Goal: Transaction & Acquisition: Purchase product/service

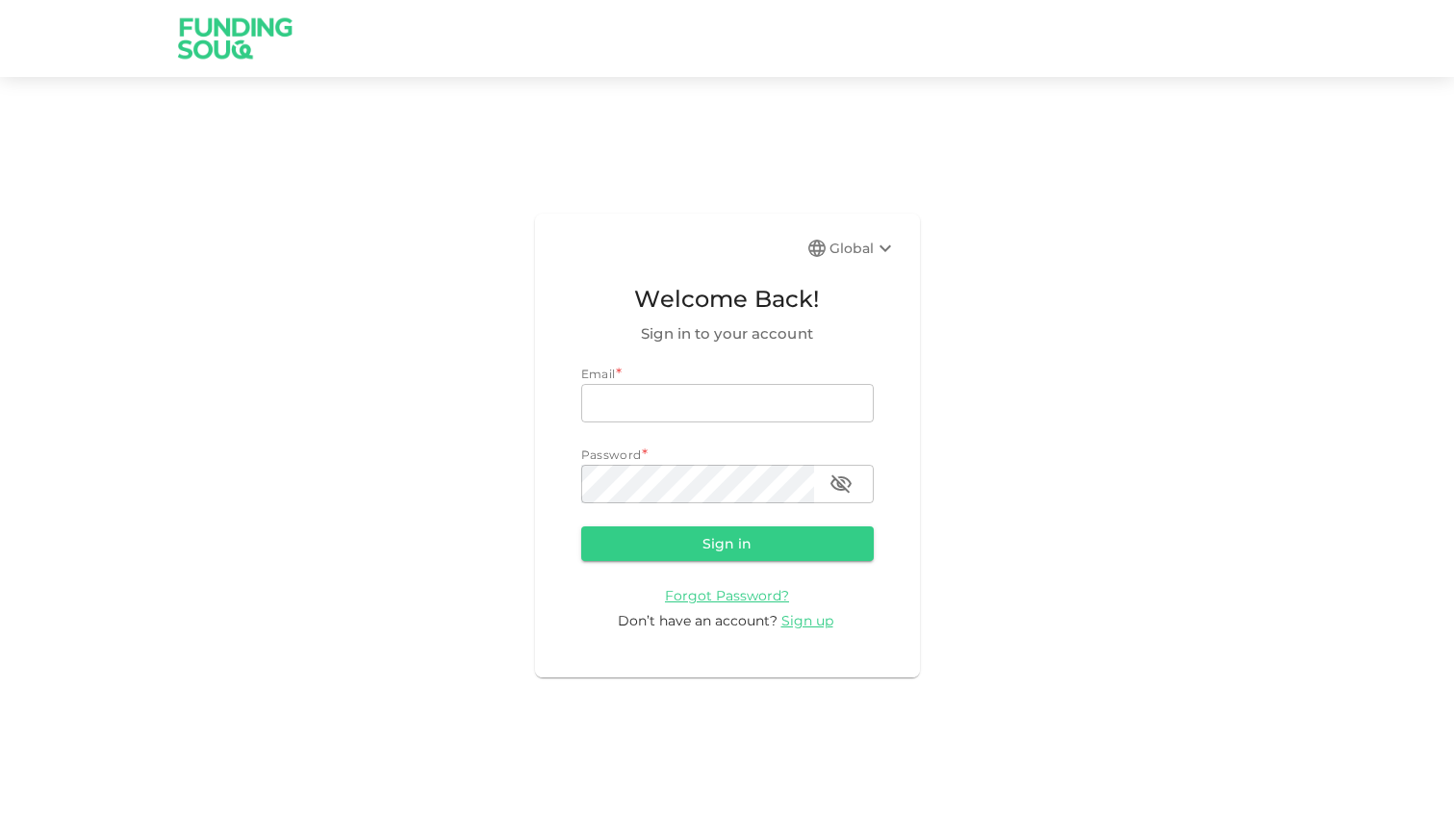
click at [704, 422] on div "Email * email email Password * password password" at bounding box center [727, 434] width 292 height 139
click at [696, 403] on input "email" at bounding box center [727, 403] width 292 height 38
type input "m.ehabzaki@gmail.com"
click at [581, 526] on button "Sign in" at bounding box center [727, 543] width 292 height 35
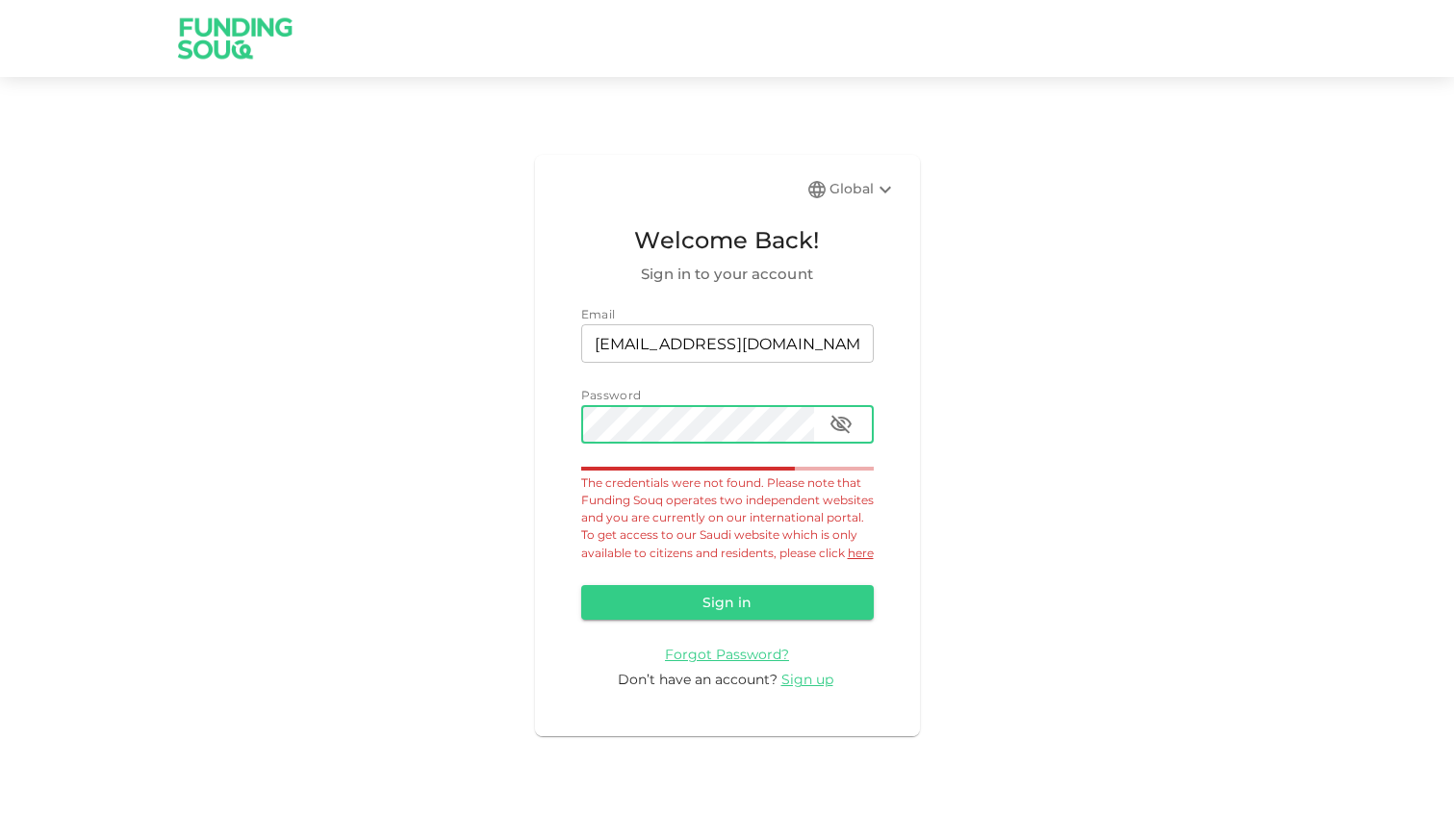
click at [581, 585] on button "Sign in" at bounding box center [727, 602] width 292 height 35
click at [756, 660] on span "Forgot Password?" at bounding box center [727, 653] width 124 height 17
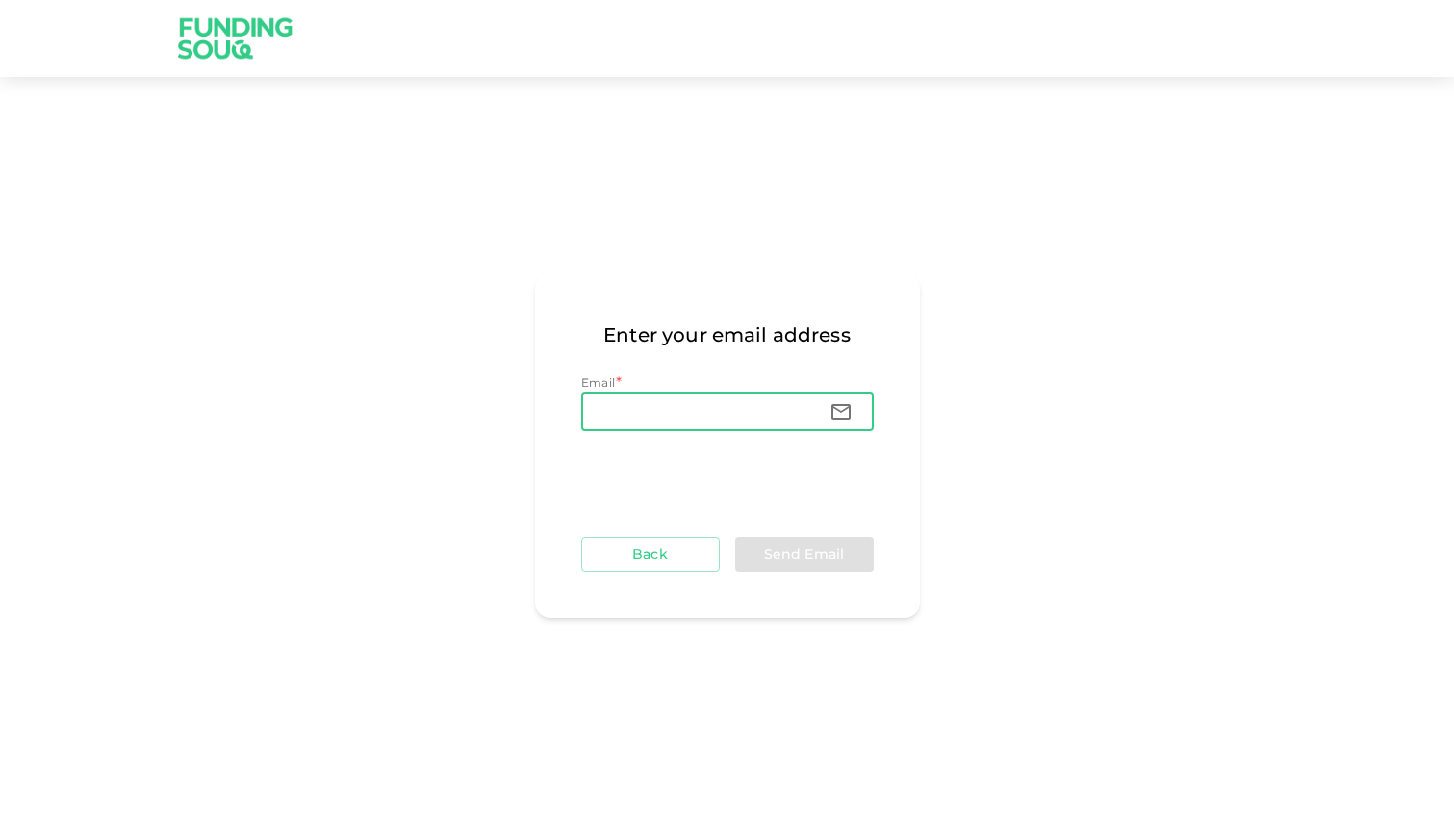
click at [639, 396] on input "Email" at bounding box center [697, 411] width 233 height 38
type input "me.e"
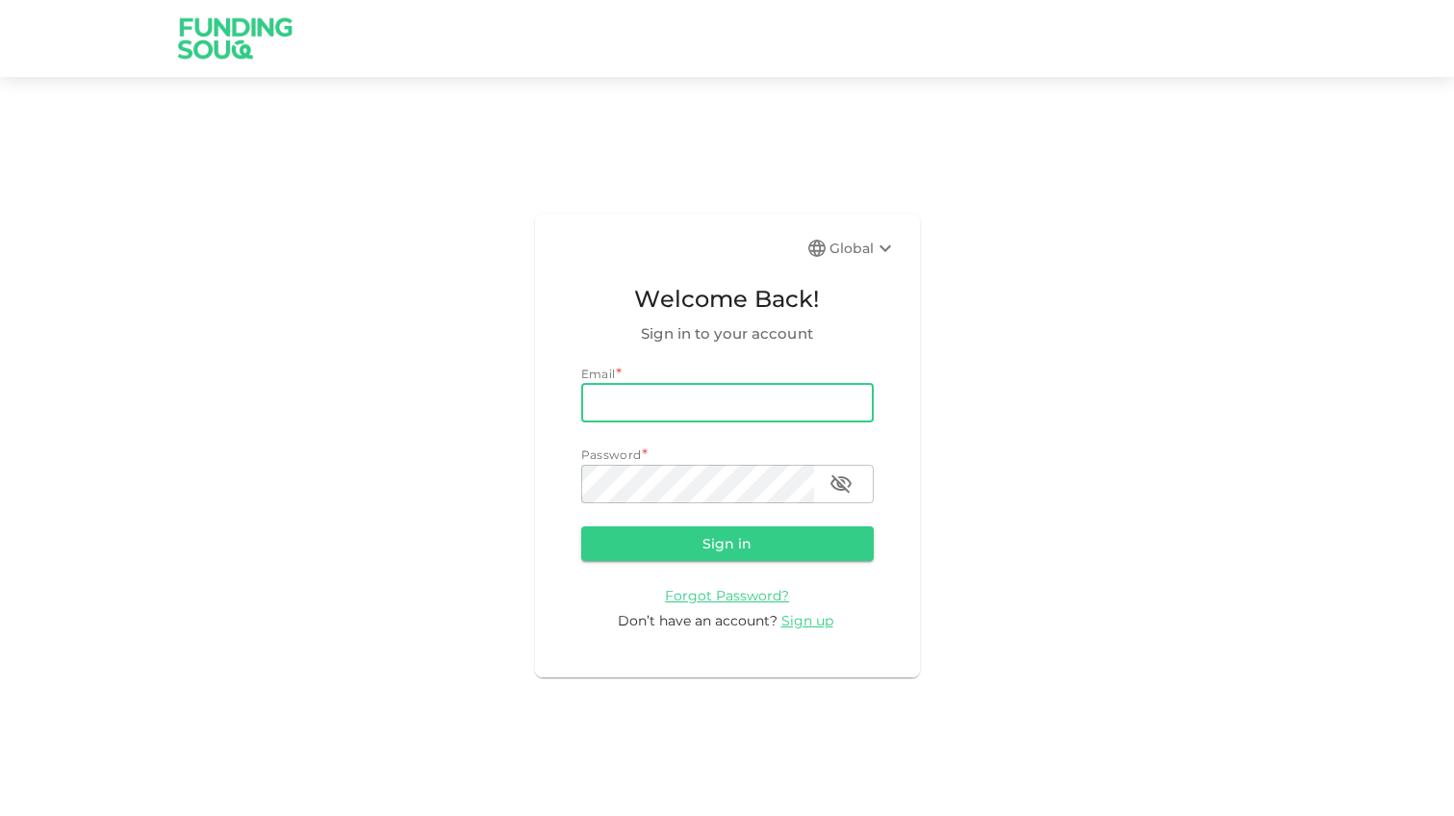
click at [593, 397] on input "email" at bounding box center [727, 403] width 292 height 38
type input "me.ehabzaki@gmail.com"
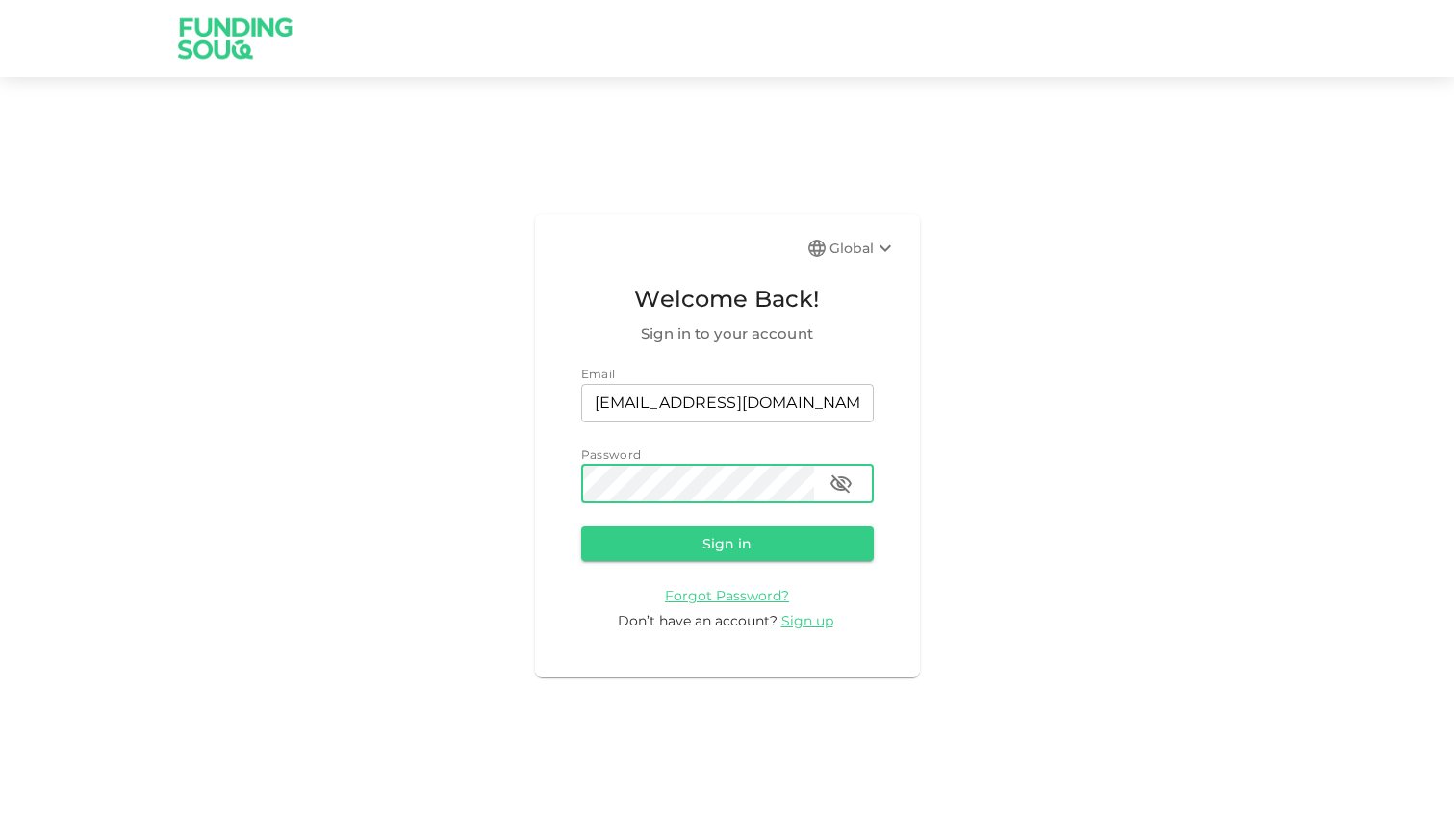
click at [581, 526] on button "Sign in" at bounding box center [727, 543] width 292 height 35
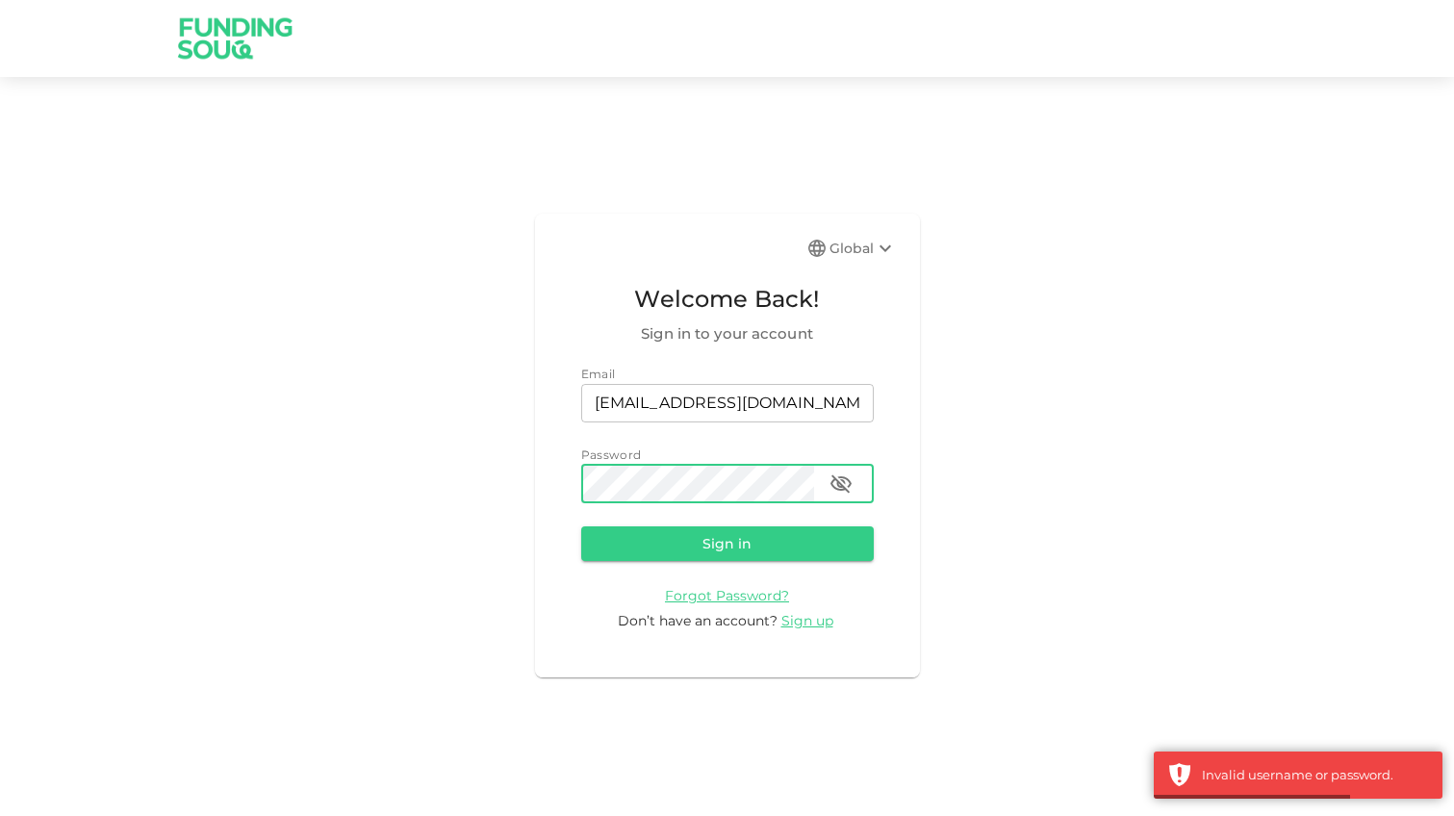
click at [581, 526] on button "Sign in" at bounding box center [727, 543] width 292 height 35
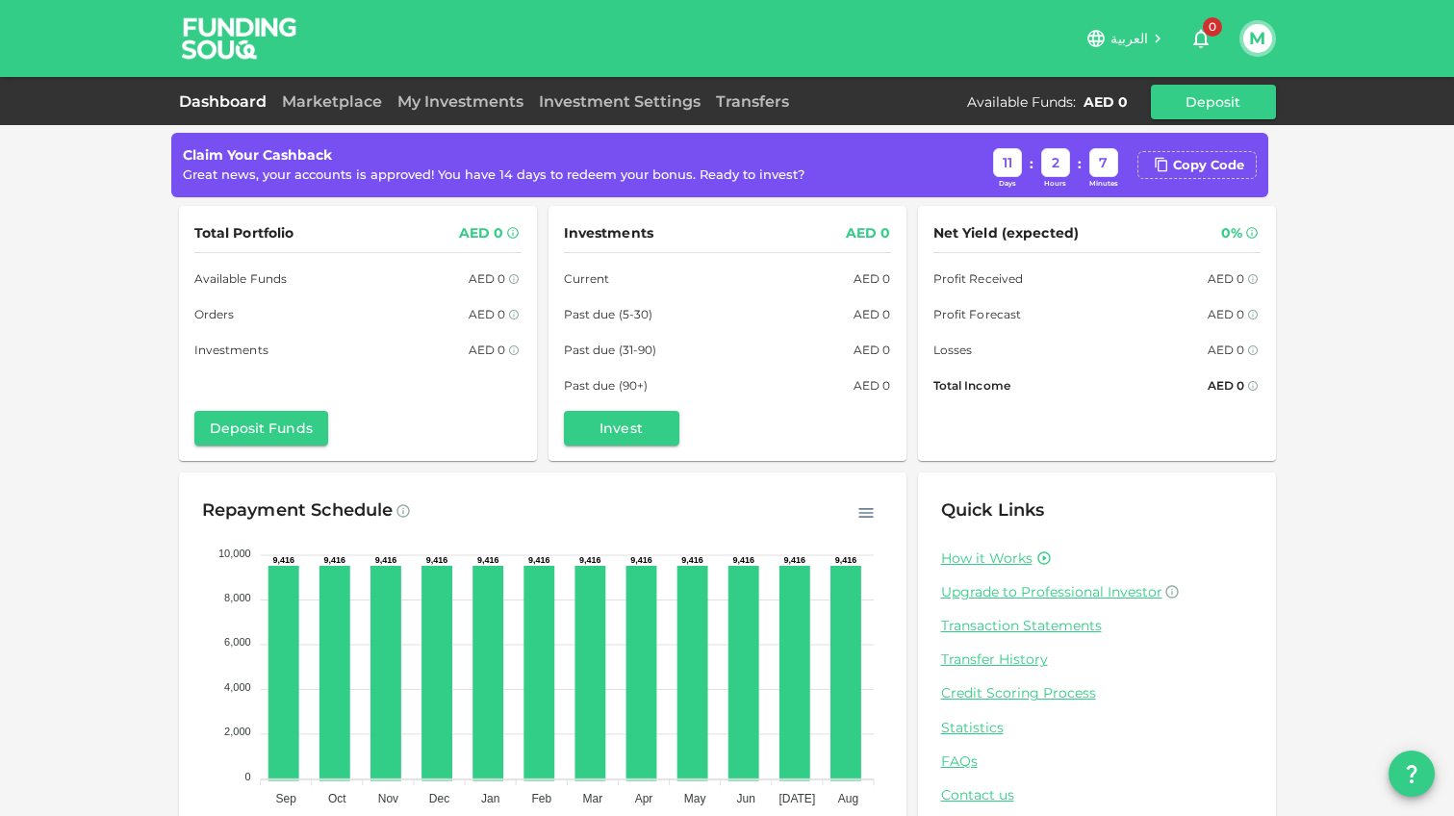
scroll to position [66, 0]
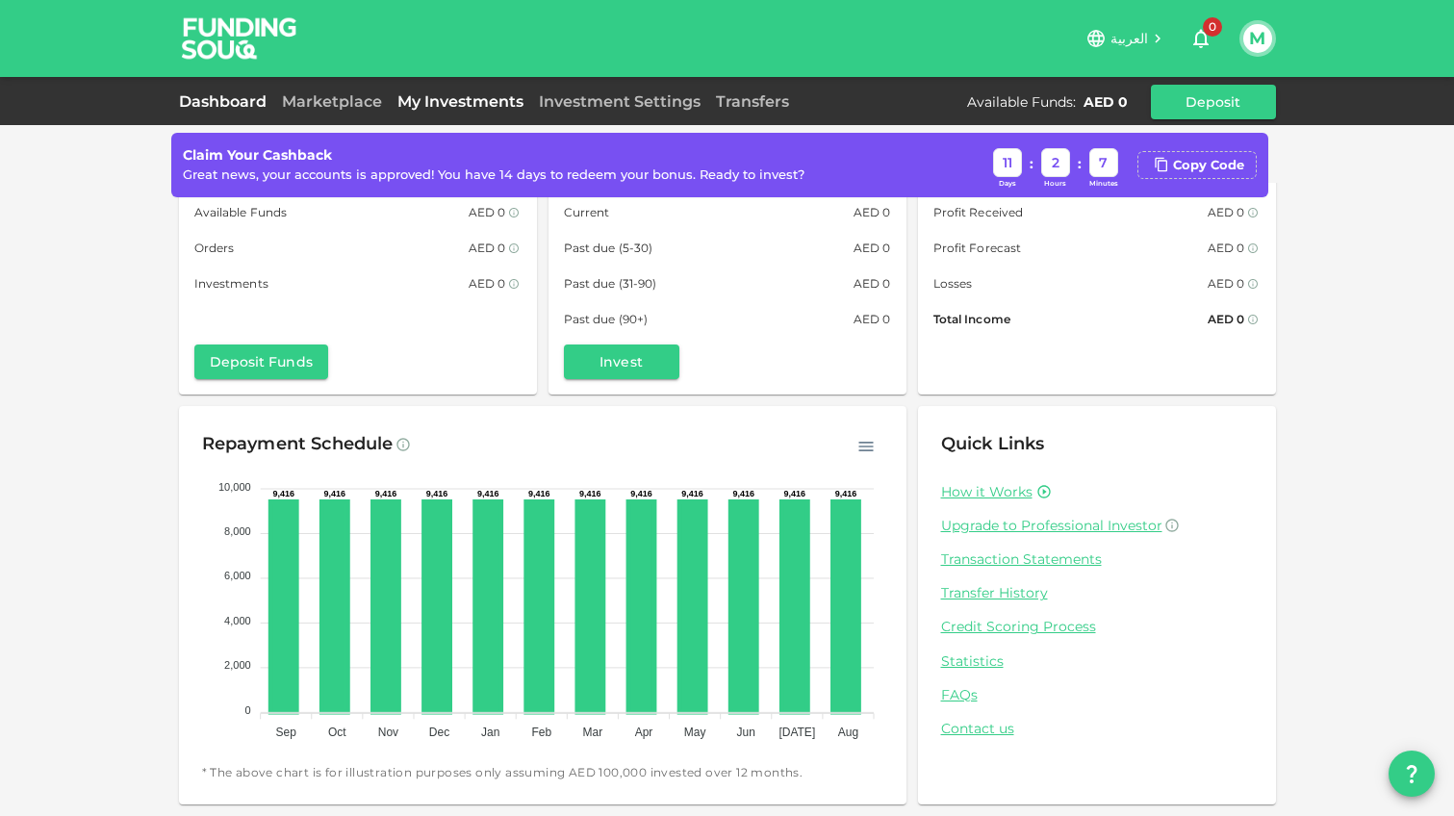
click at [419, 101] on link "My Investments" at bounding box center [460, 101] width 141 height 18
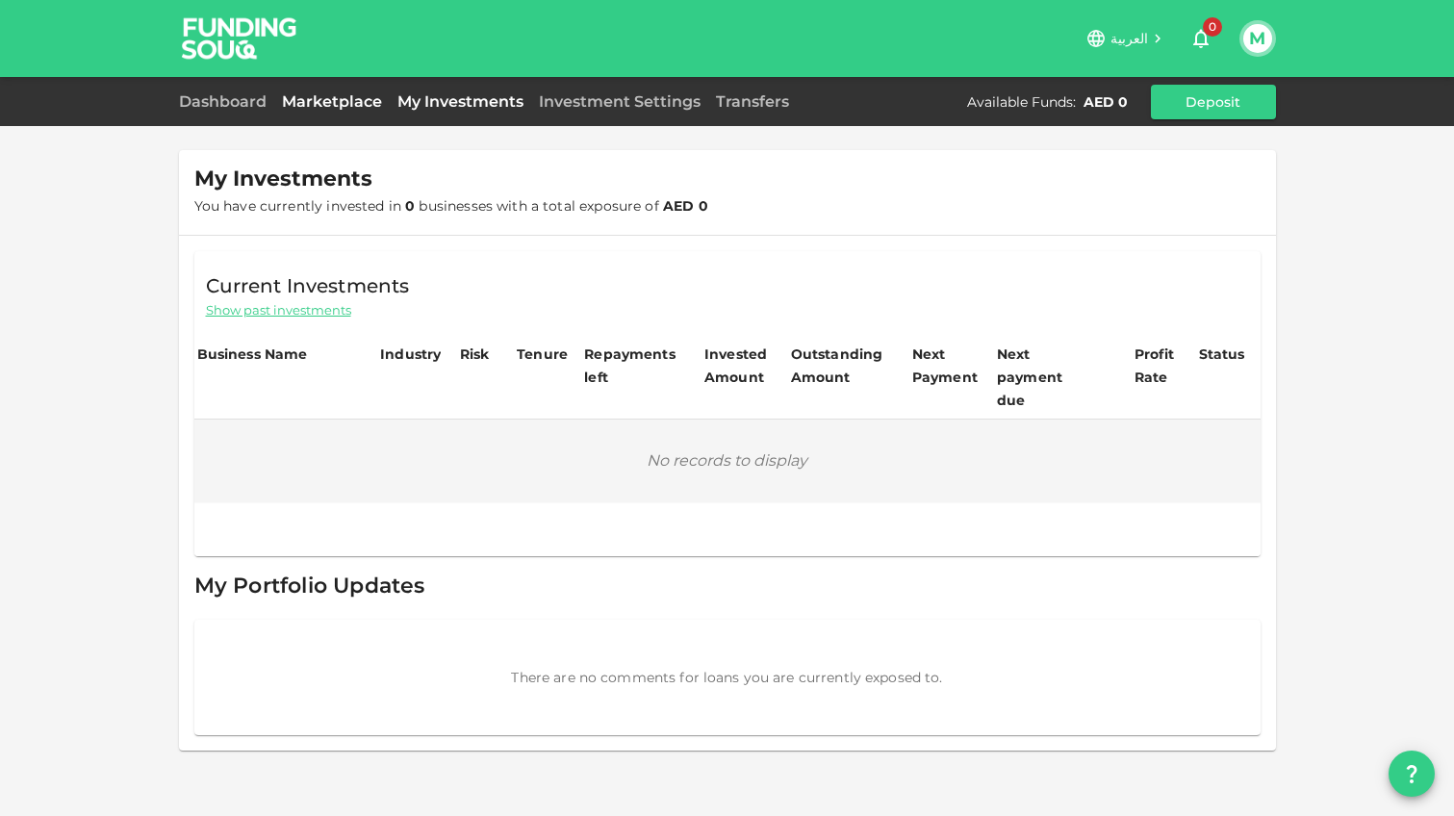
click at [328, 109] on link "Marketplace" at bounding box center [331, 101] width 115 height 18
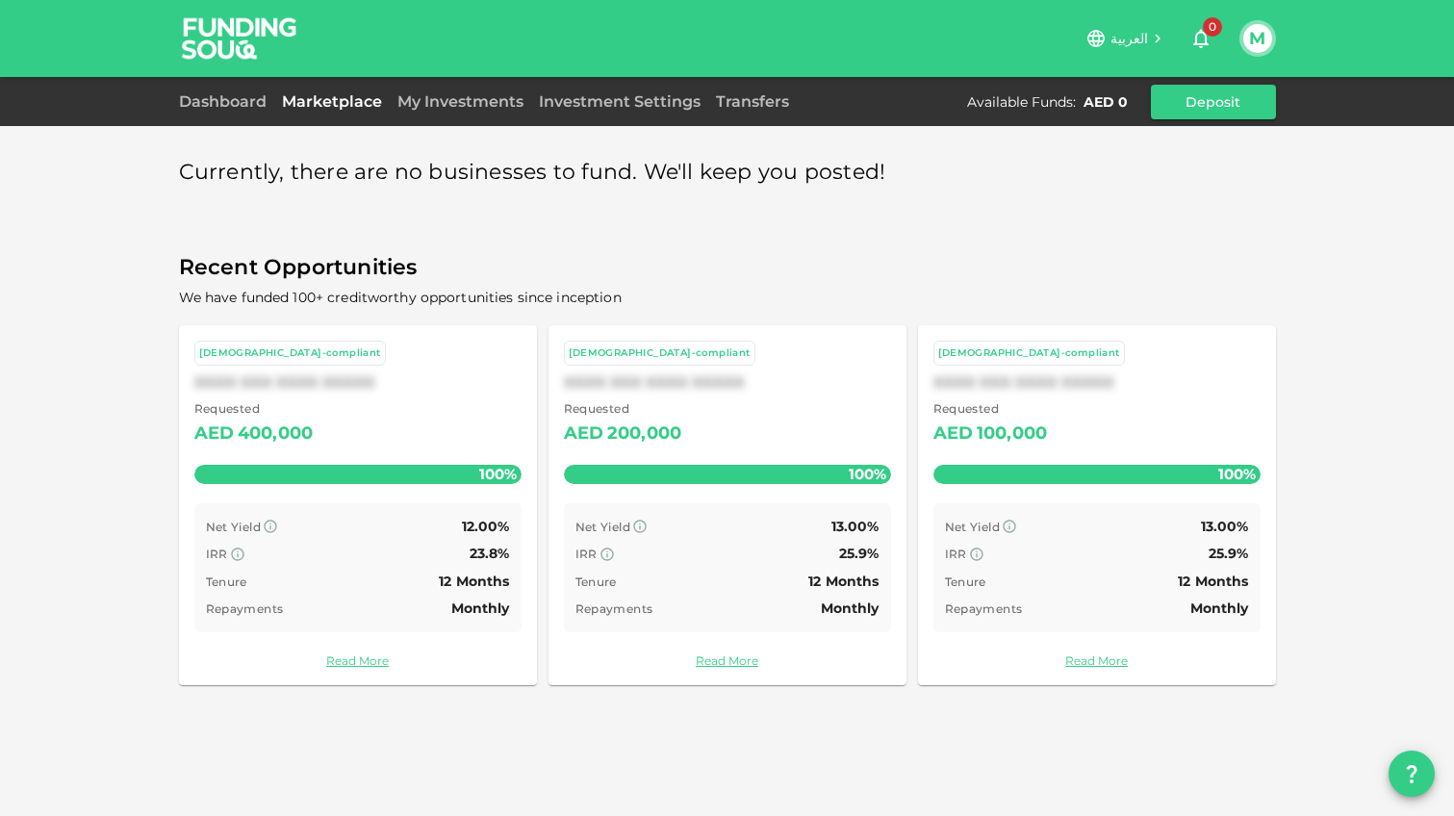
click at [1120, 35] on span "العربية" at bounding box center [1129, 38] width 38 height 17
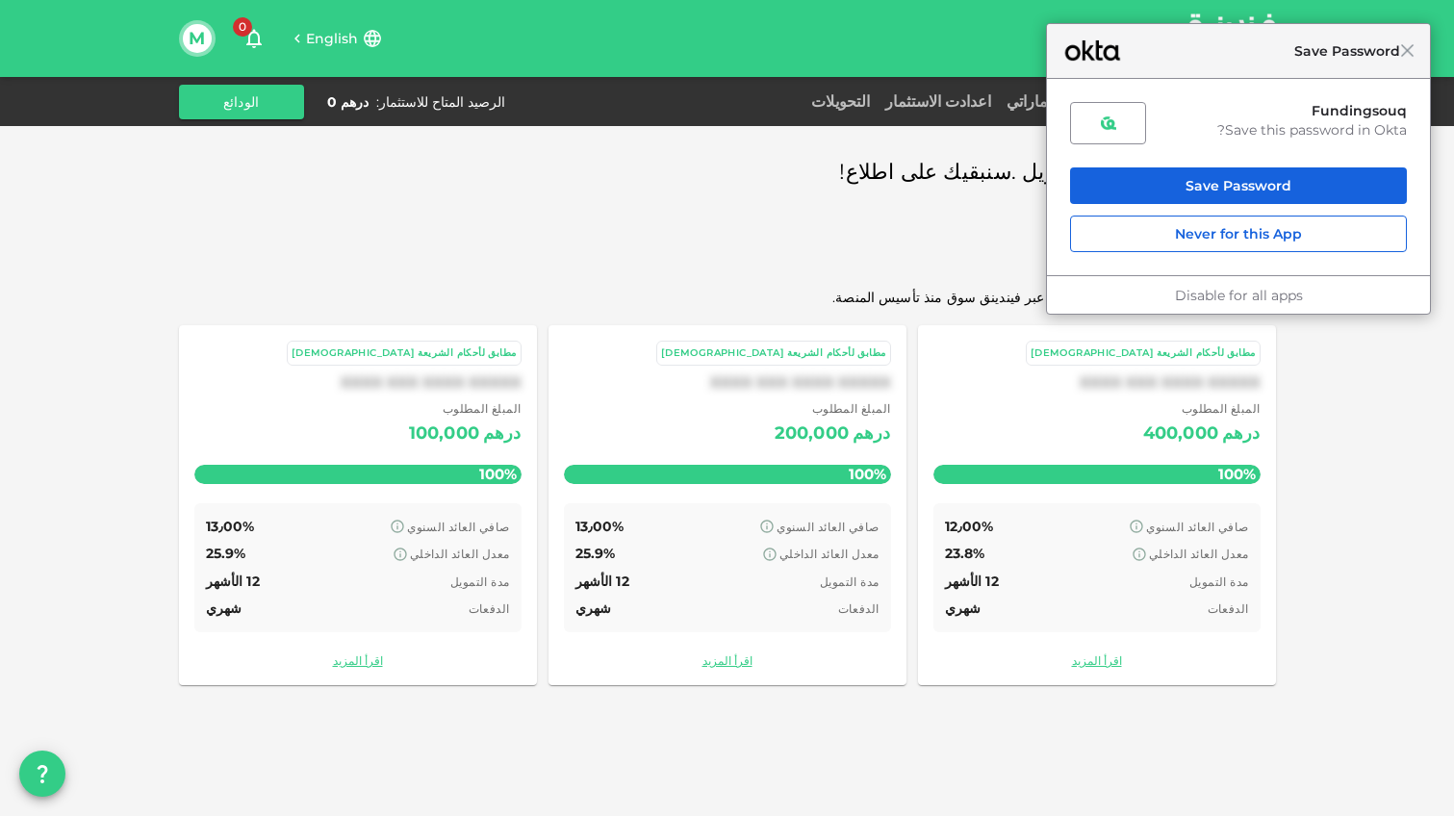
click at [1407, 63] on div "Close Save Password" at bounding box center [1238, 51] width 383 height 55
click at [1404, 63] on div "Close Save Password" at bounding box center [1238, 51] width 383 height 55
click at [1411, 60] on div "Close Save Password" at bounding box center [1238, 51] width 383 height 55
click at [644, 172] on div "حاليا لا توجد شركات للتمويل .سنبقيك على اطلاع!" at bounding box center [727, 173] width 1097 height 38
click at [1409, 62] on div "Close Save Password" at bounding box center [1238, 51] width 383 height 55
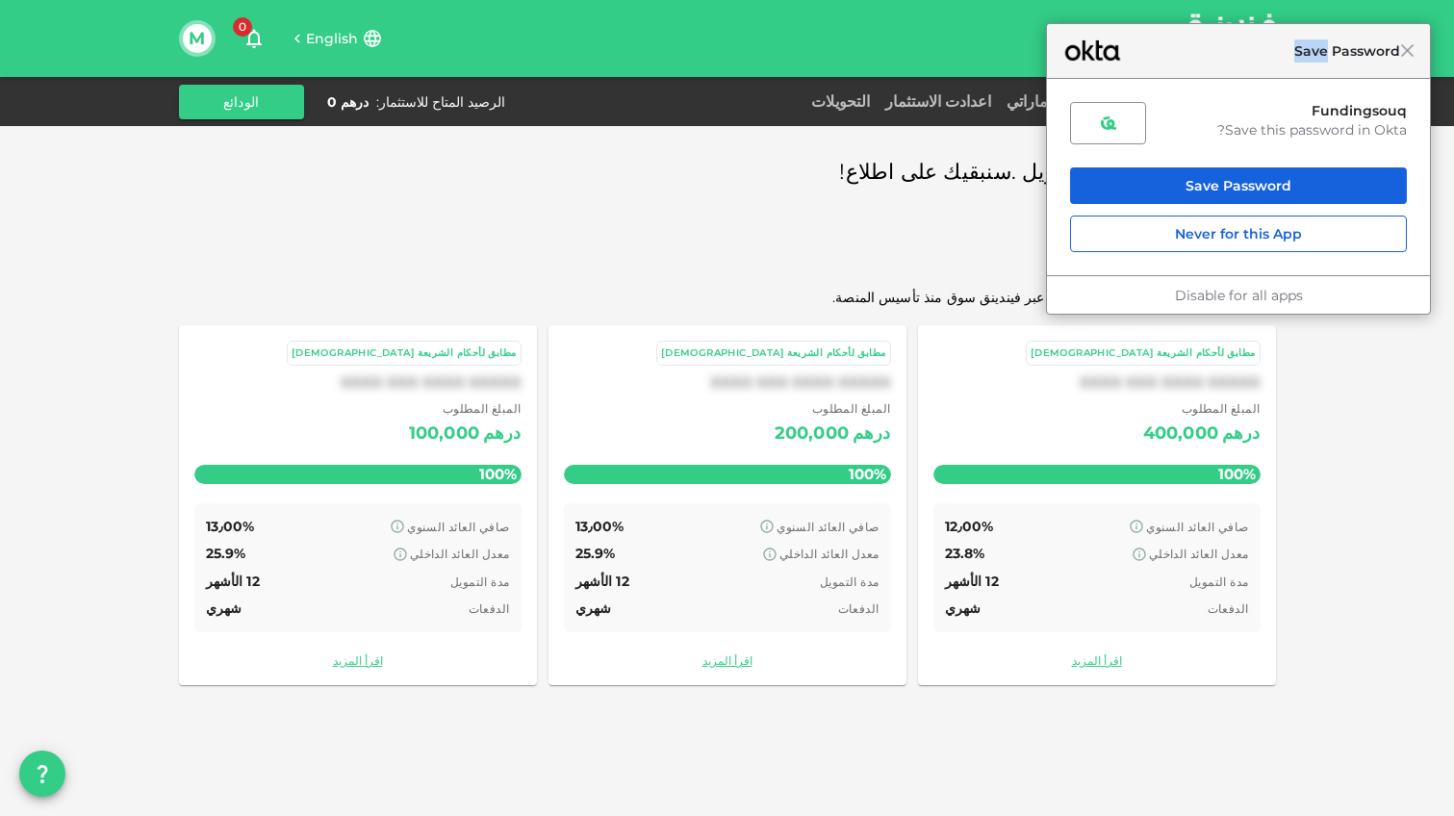
click at [1409, 62] on div "Close Save Password" at bounding box center [1238, 51] width 383 height 55
click at [1420, 58] on div "Close Save Password" at bounding box center [1238, 51] width 383 height 55
click at [1413, 51] on span "Close" at bounding box center [1407, 50] width 14 height 14
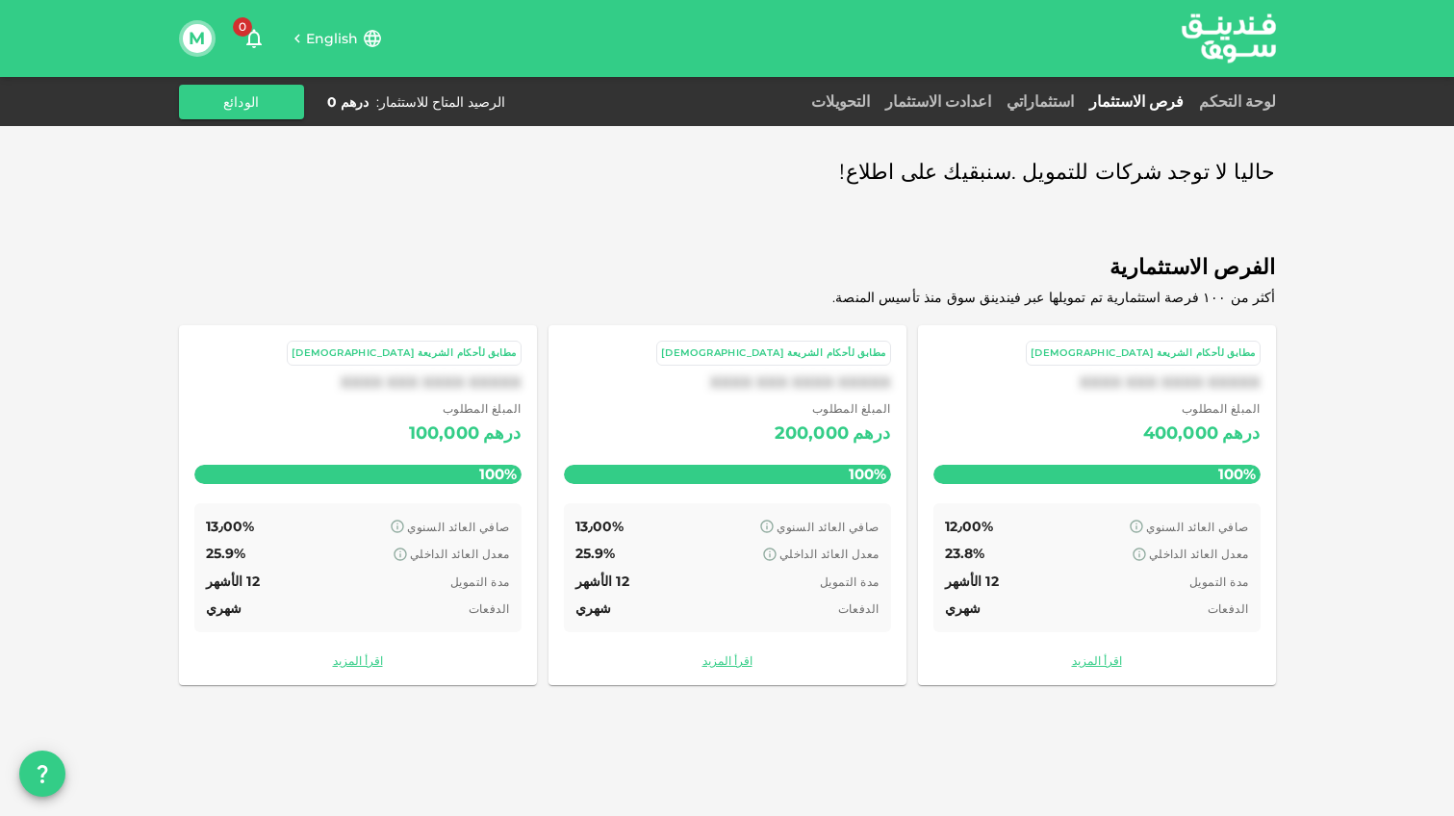
click at [379, 41] on icon at bounding box center [372, 38] width 21 height 21
click at [379, 40] on icon at bounding box center [372, 38] width 17 height 17
click at [365, 39] on icon at bounding box center [372, 38] width 21 height 21
click at [309, 29] on h6 "English" at bounding box center [332, 39] width 53 height 21
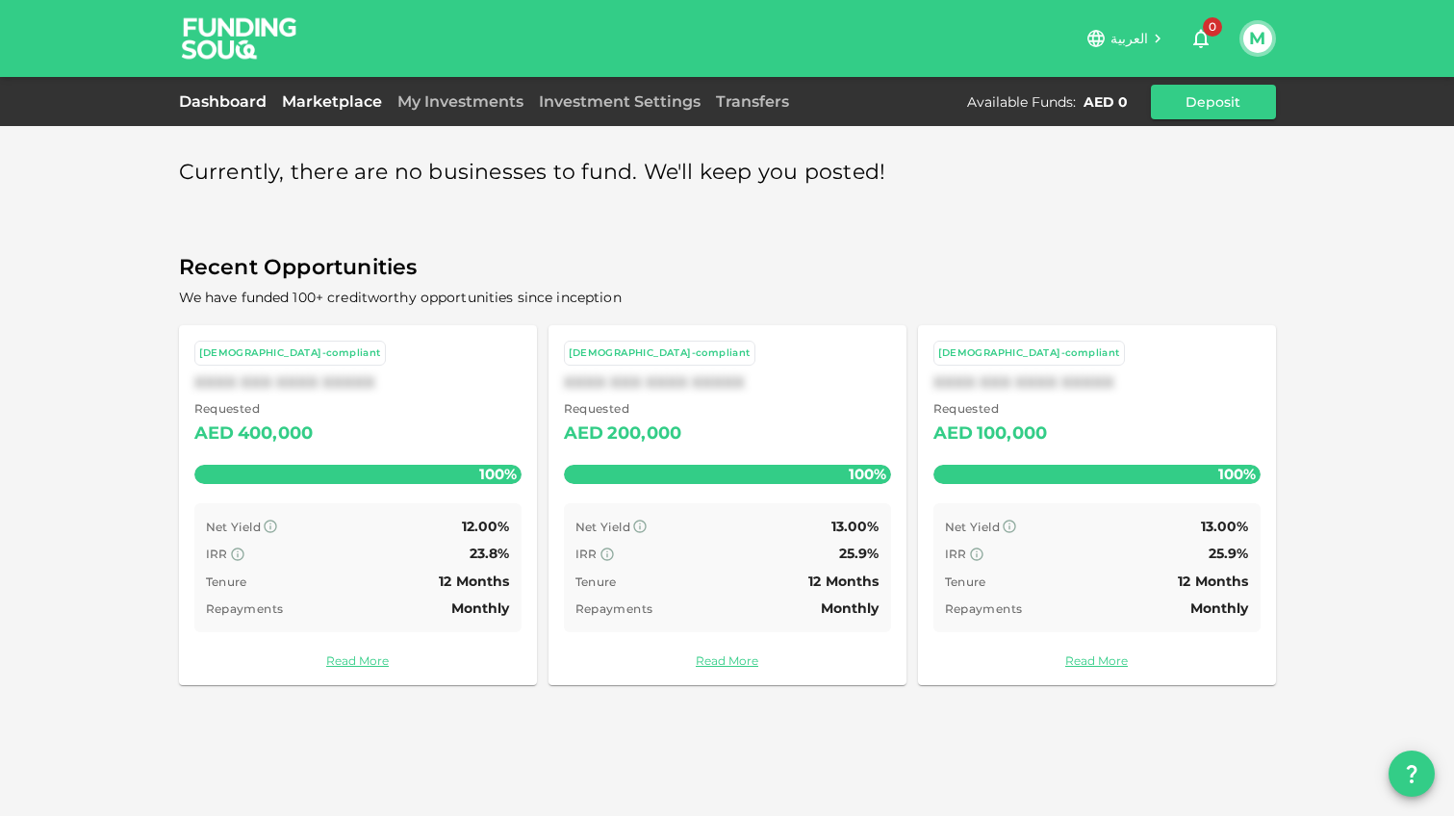
click at [220, 95] on link "Dashboard" at bounding box center [226, 101] width 95 height 18
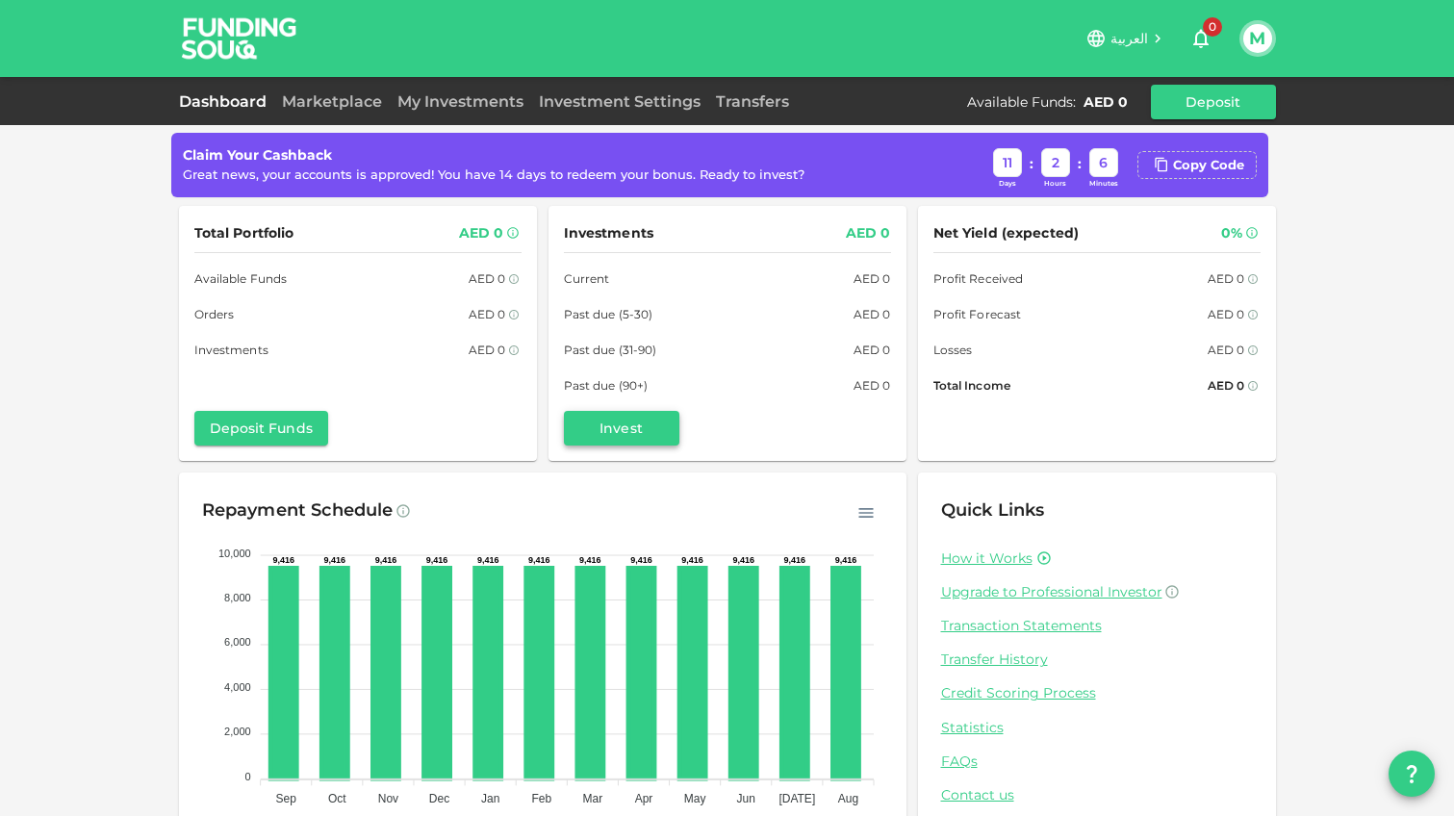
click at [623, 429] on button "Invest" at bounding box center [621, 428] width 115 height 35
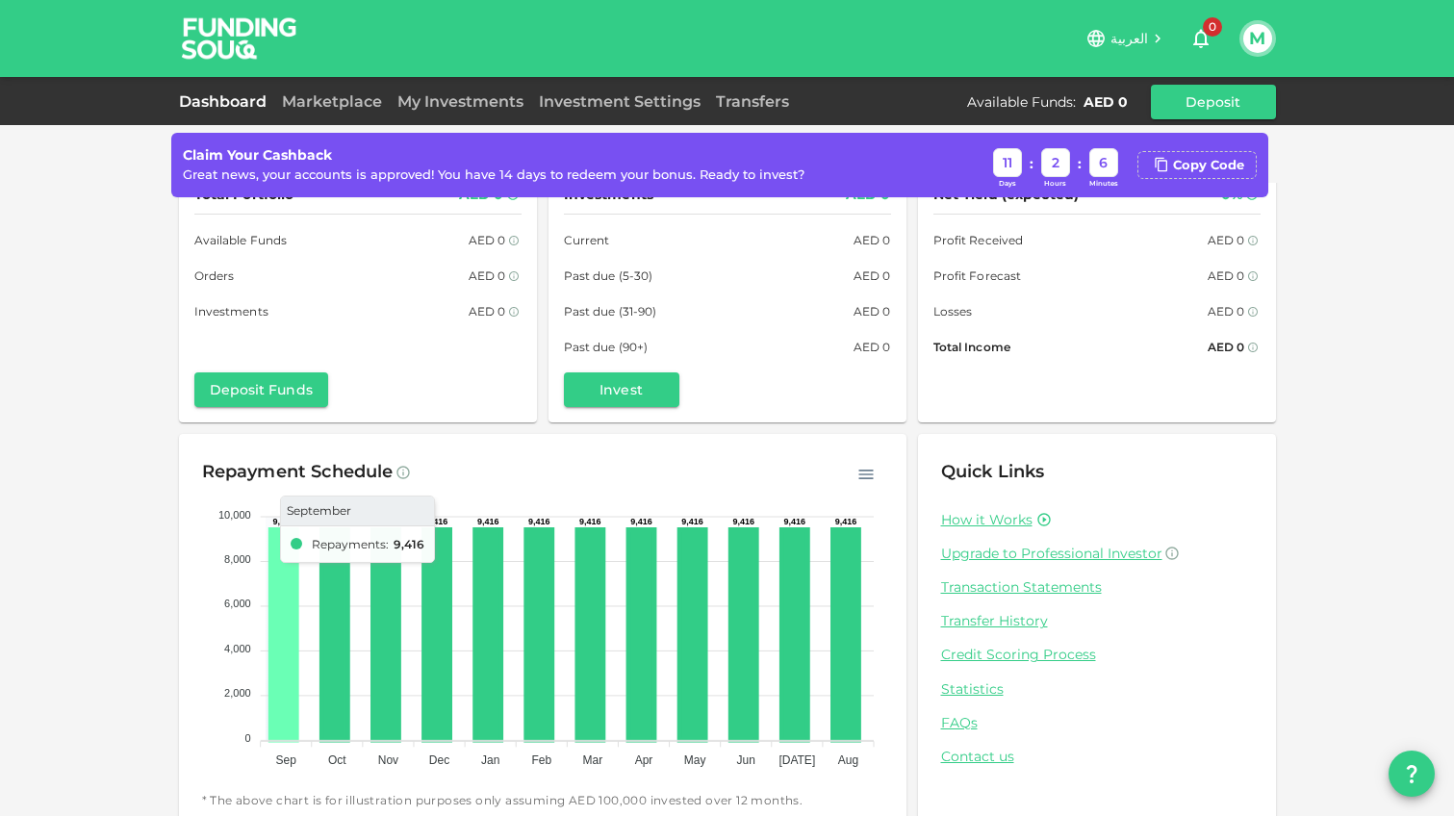
scroll to position [66, 0]
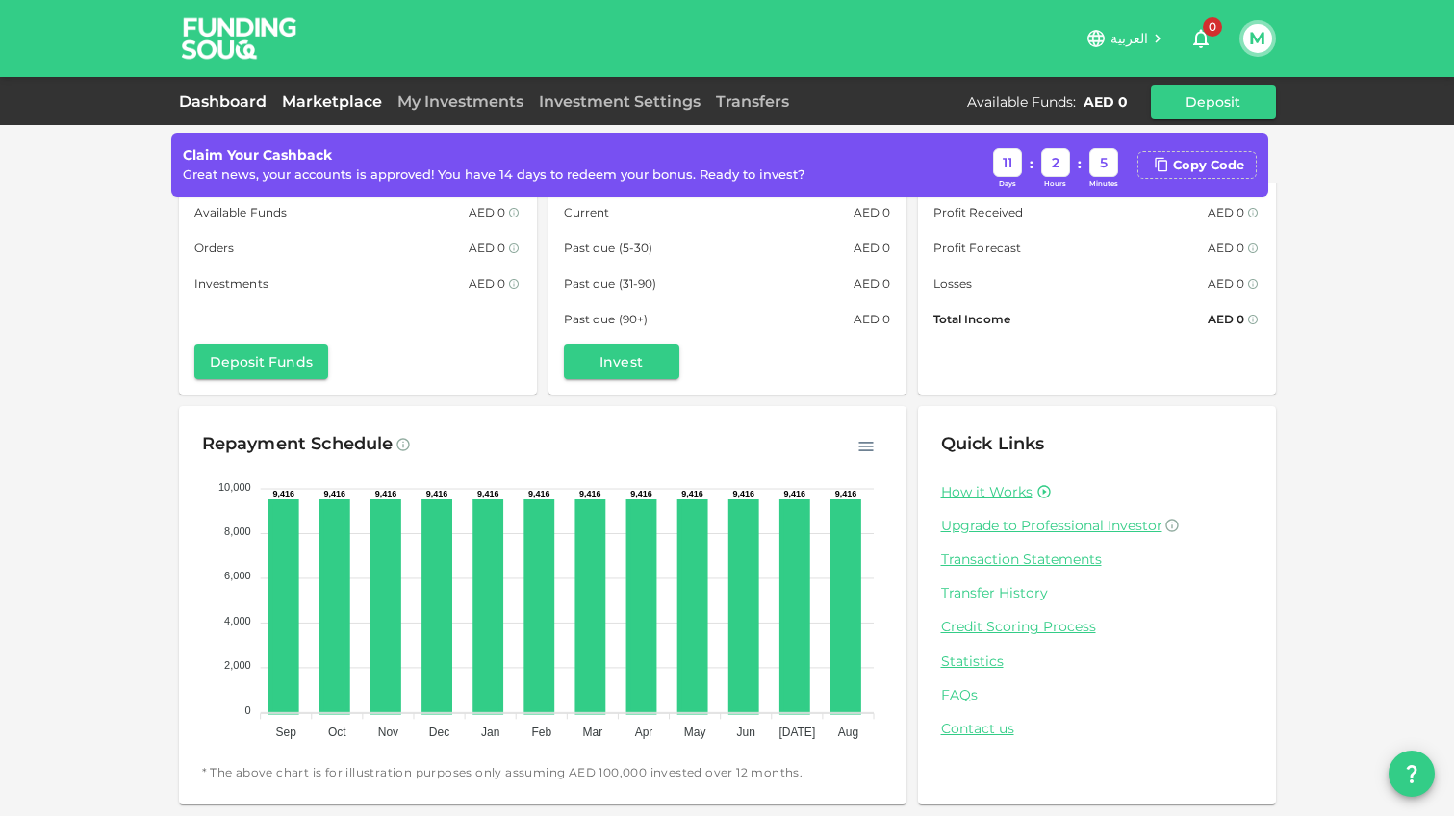
click at [303, 103] on link "Marketplace" at bounding box center [331, 101] width 115 height 18
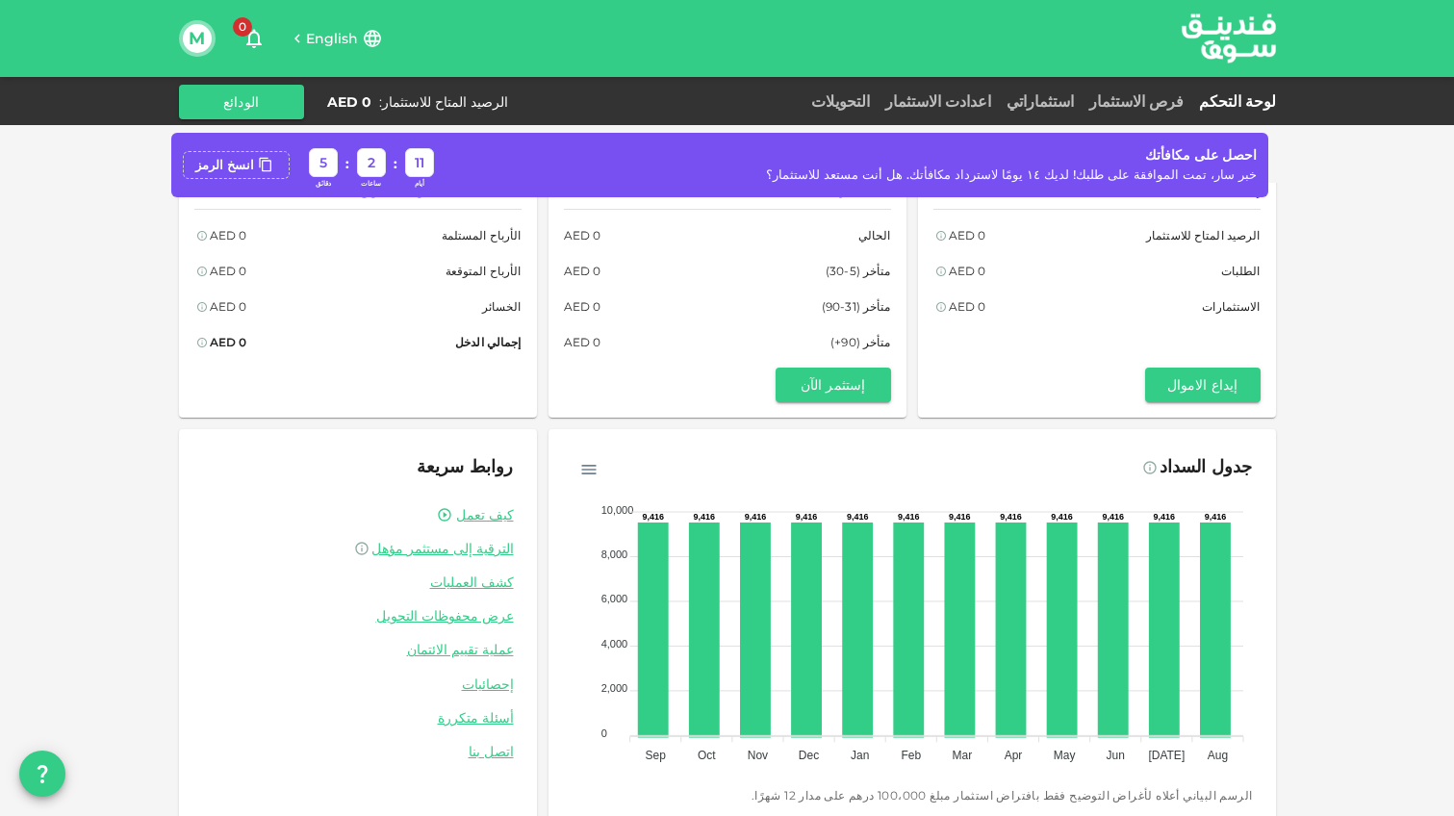
scroll to position [66, 0]
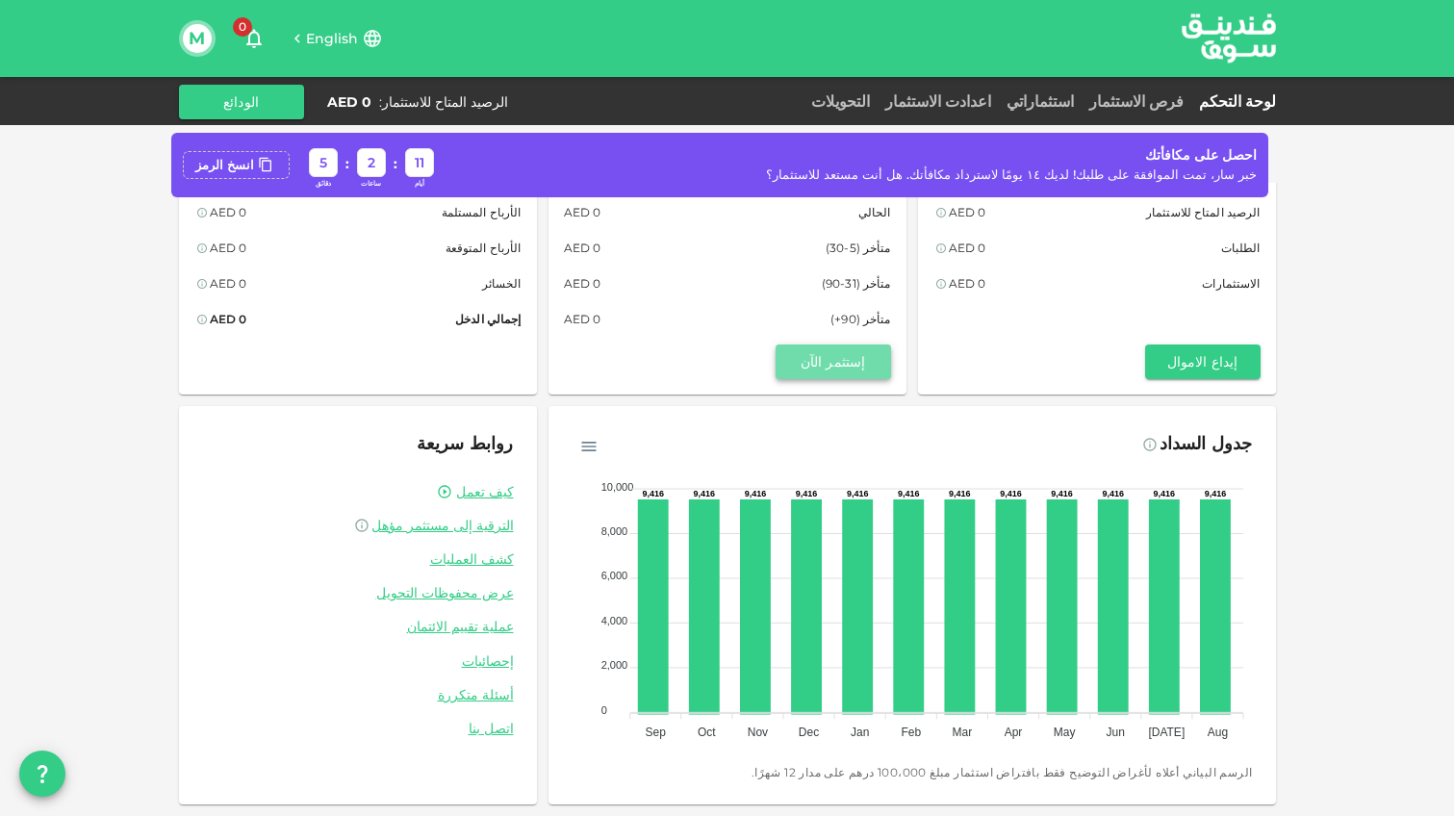
click at [828, 368] on button "إستثمر الآن" at bounding box center [832, 361] width 115 height 35
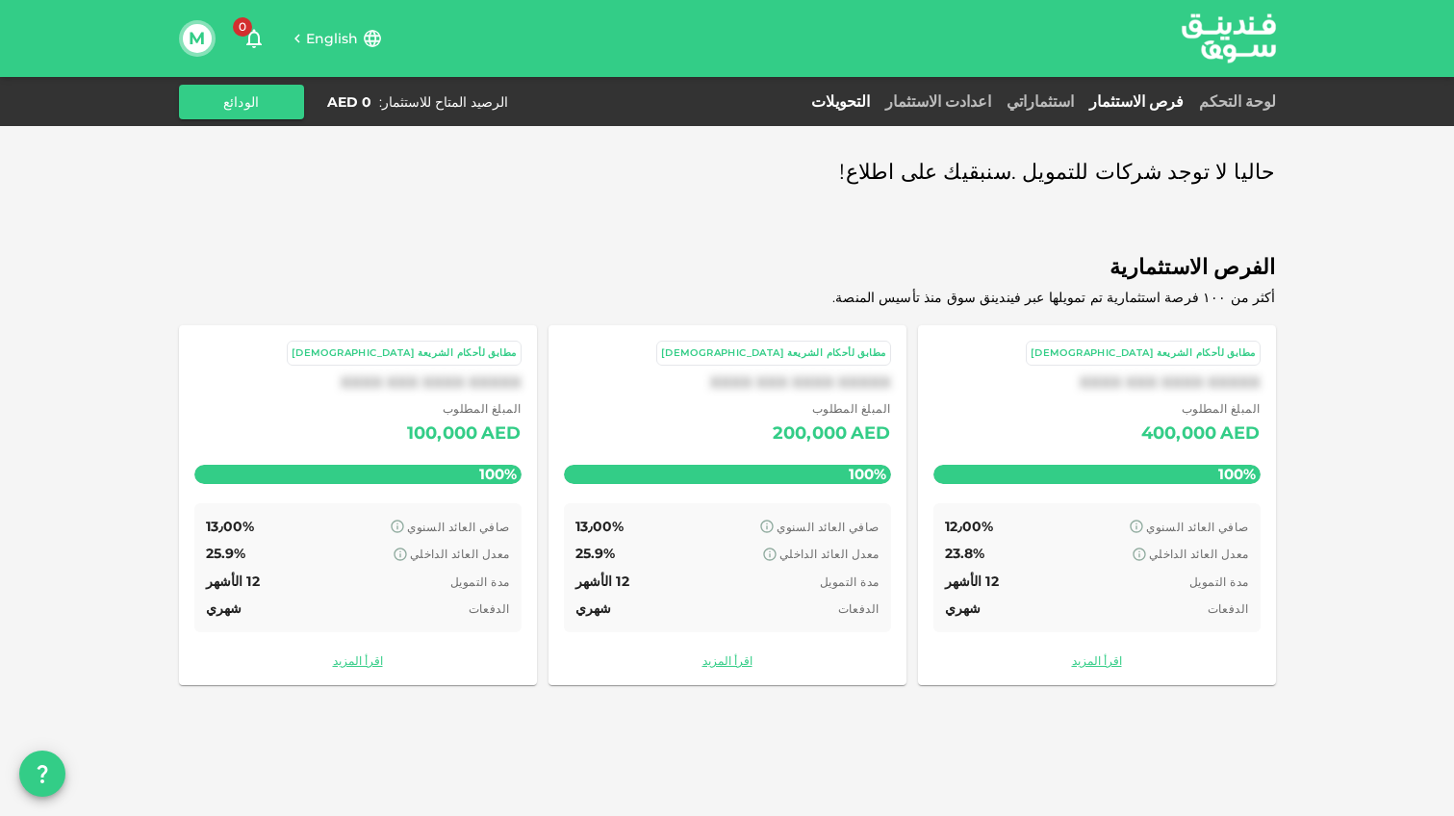
click at [852, 101] on link "التحويلات" at bounding box center [840, 101] width 74 height 18
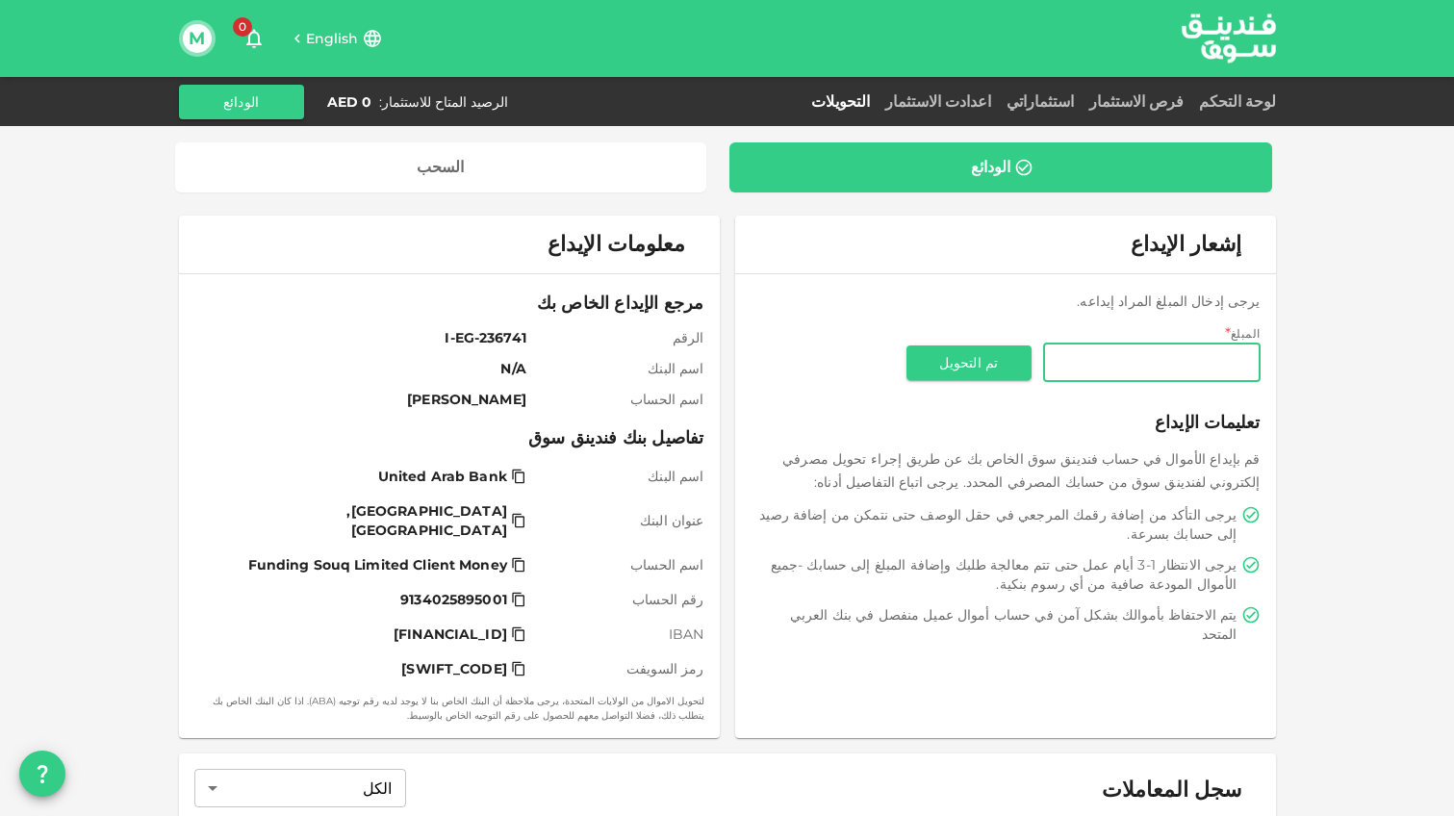
click at [1031, 173] on icon at bounding box center [1023, 167] width 19 height 19
click at [193, 34] on button "M" at bounding box center [197, 38] width 29 height 29
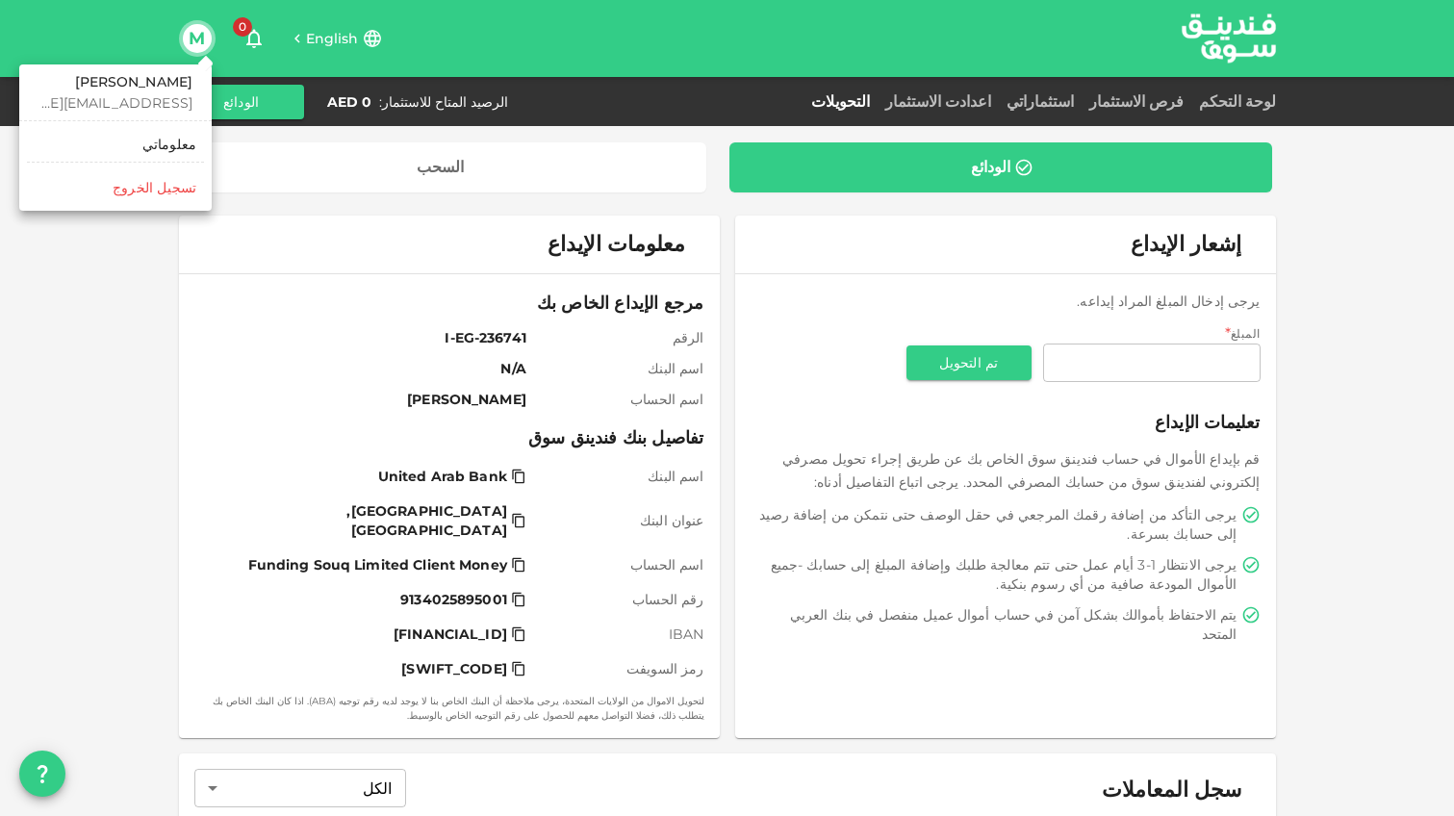
click at [182, 34] on div at bounding box center [727, 408] width 1454 height 816
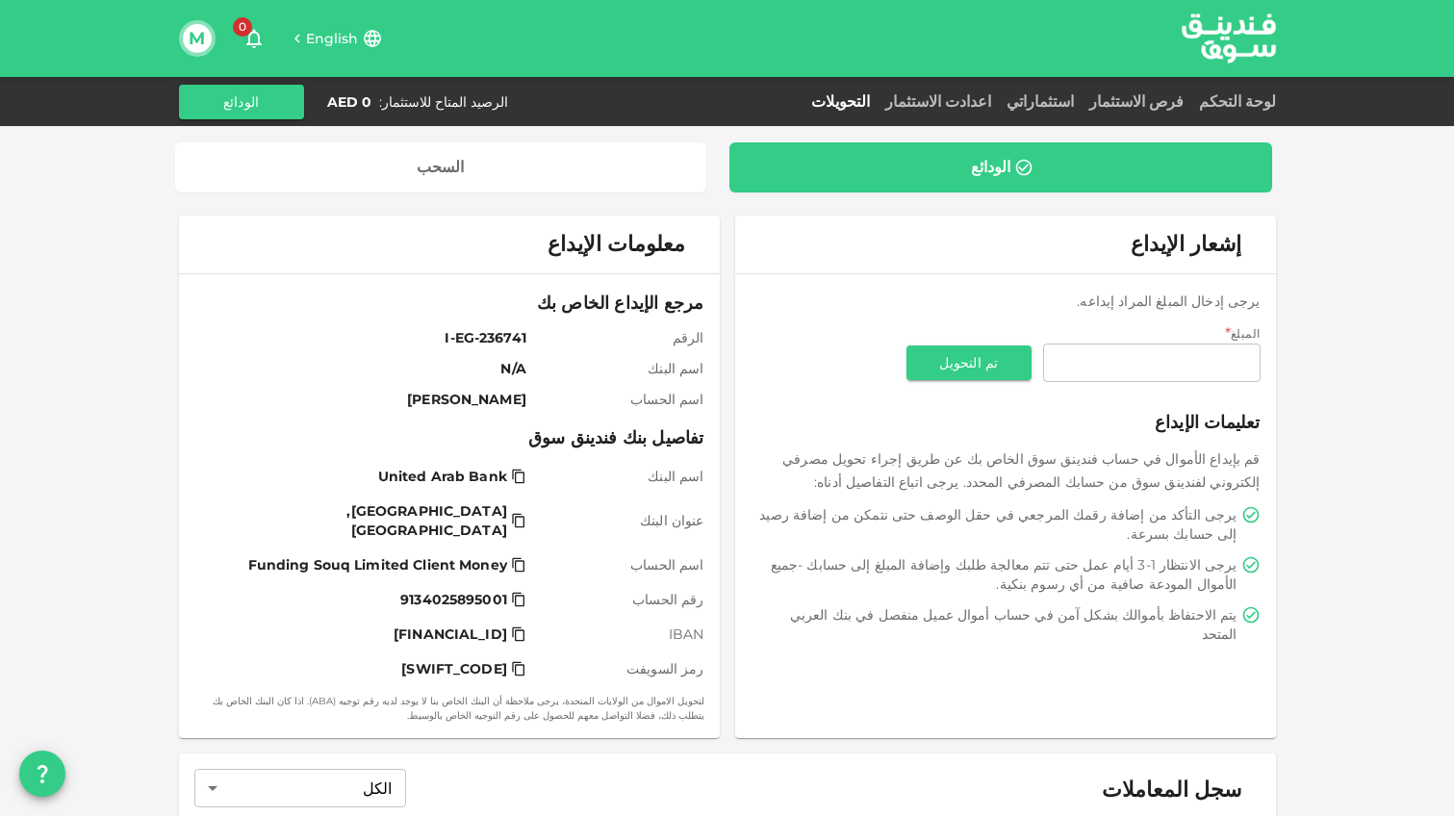
click at [183, 34] on button "M" at bounding box center [197, 38] width 29 height 29
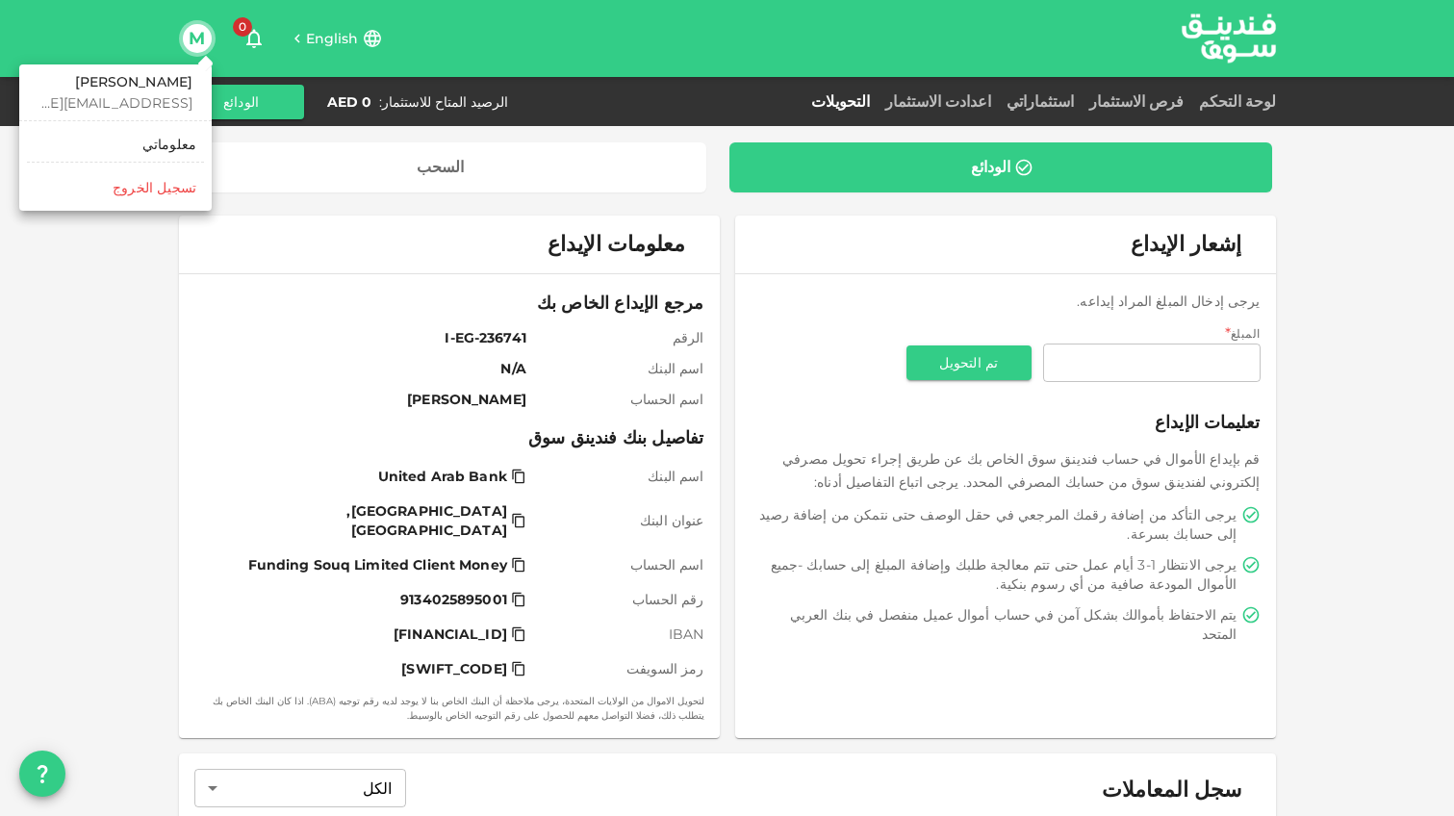
click at [184, 135] on div "معلوماتي" at bounding box center [169, 144] width 54 height 19
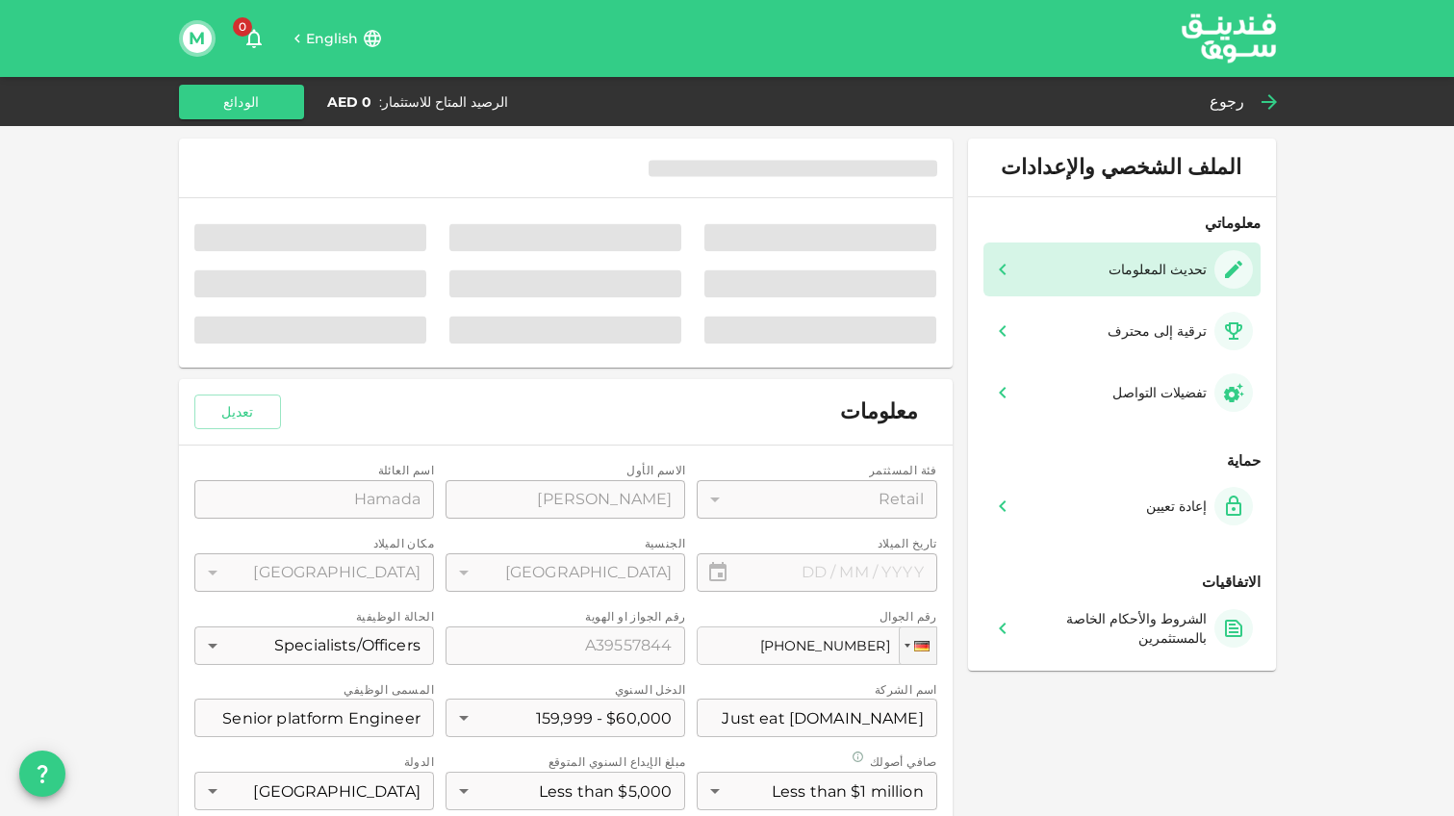
type input "⁦⁨28⁩ / ⁨09⁩ / ⁨1993⁩⁩"
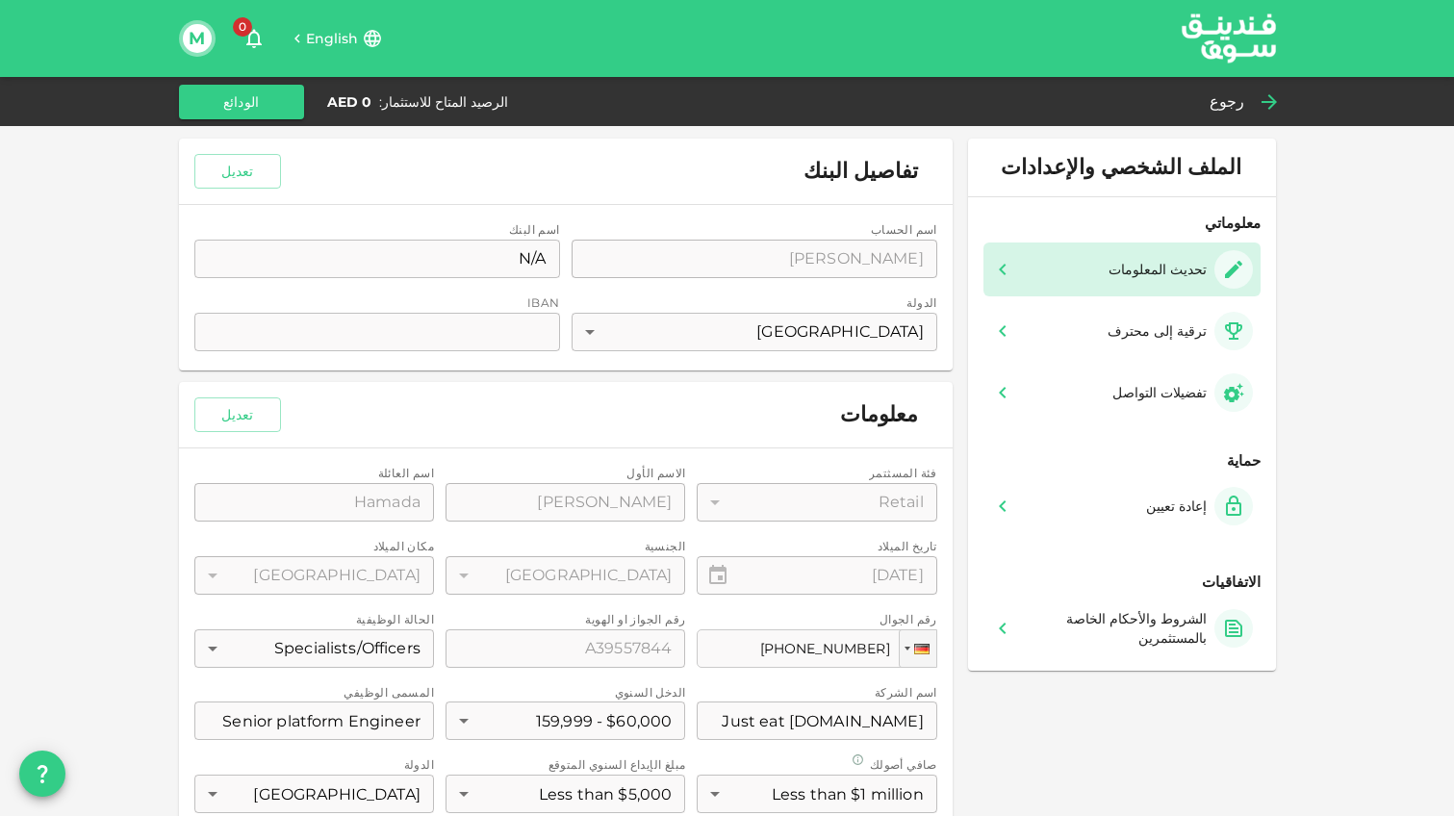
click at [1212, 42] on img at bounding box center [1228, 38] width 144 height 74
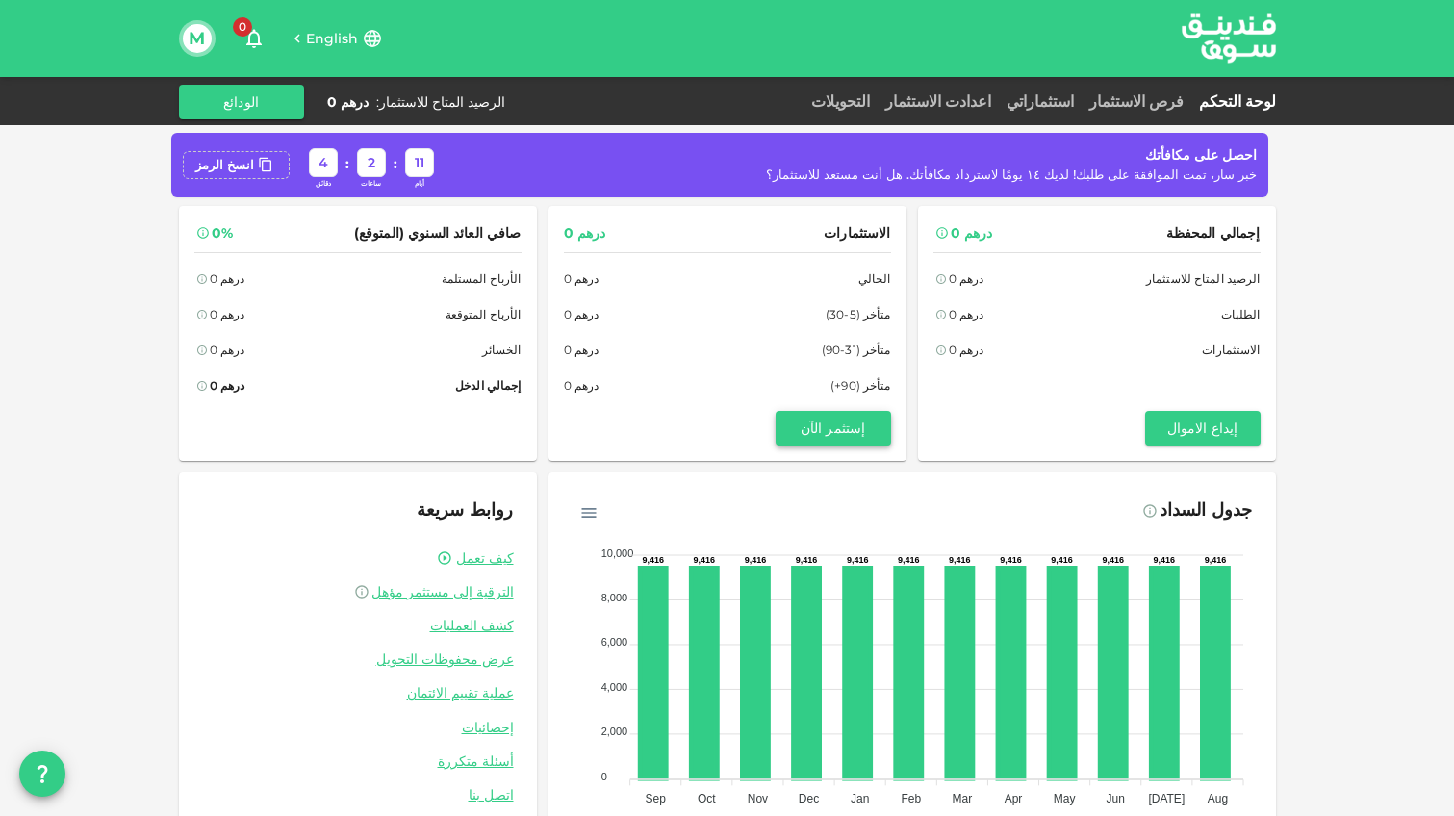
click at [814, 422] on button "إستثمر الآن" at bounding box center [832, 428] width 115 height 35
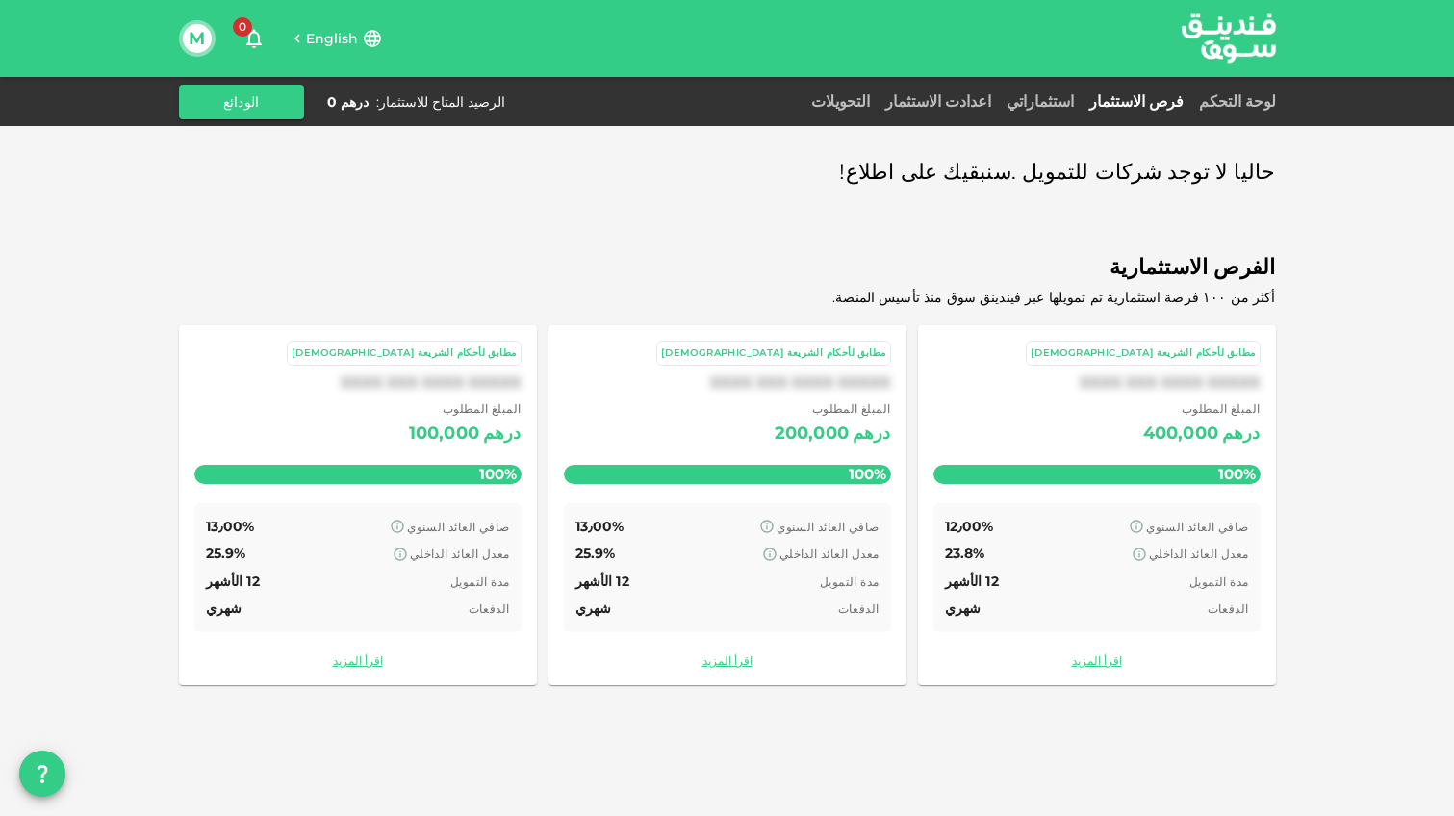
click at [822, 456] on div "المبلغ المطلوب درهم 200,000 100%" at bounding box center [727, 446] width 327 height 95
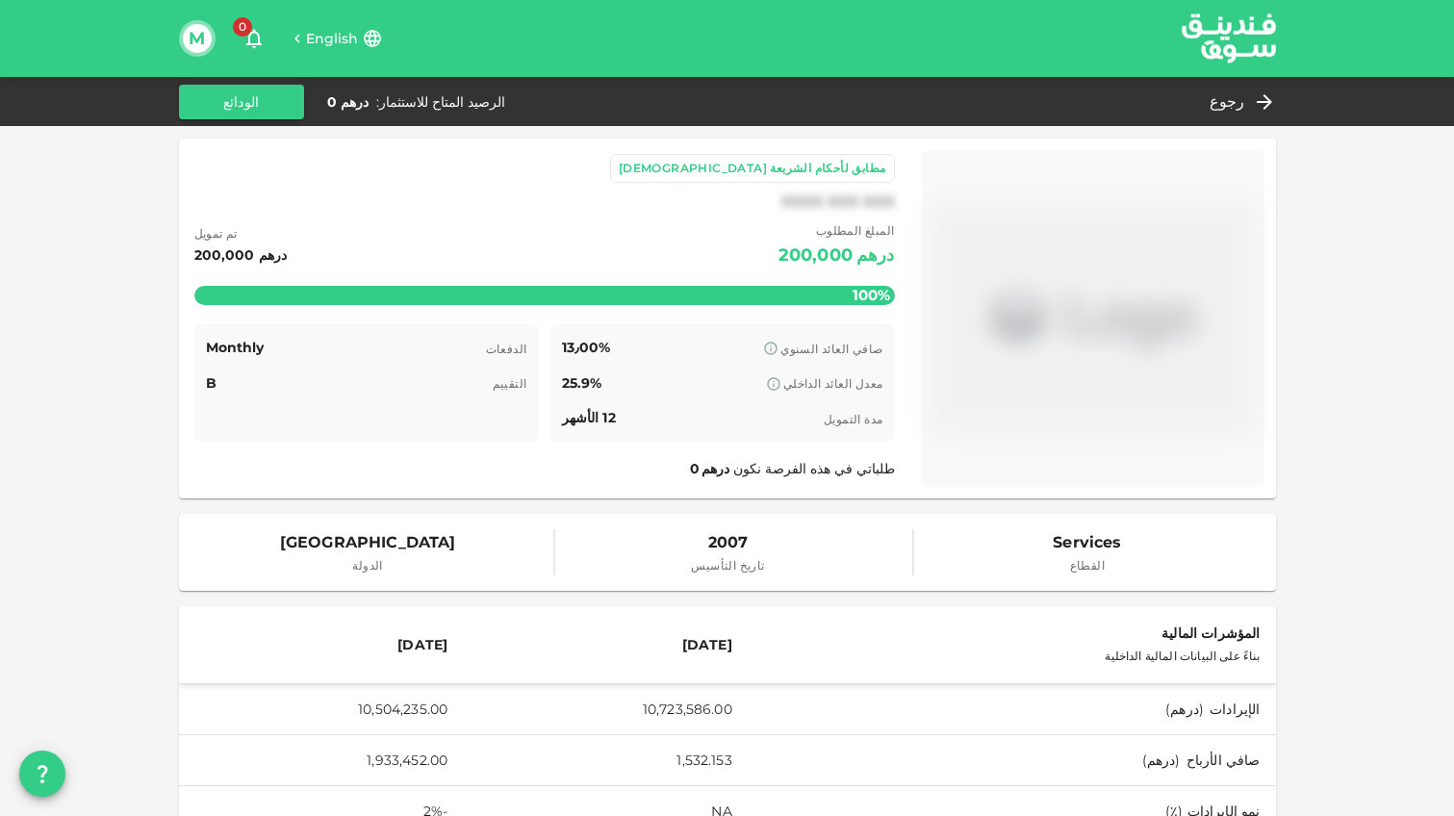
click at [1007, 318] on img at bounding box center [1092, 318] width 327 height 321
click at [788, 354] on span "صافي العائد السنوي" at bounding box center [831, 348] width 102 height 14
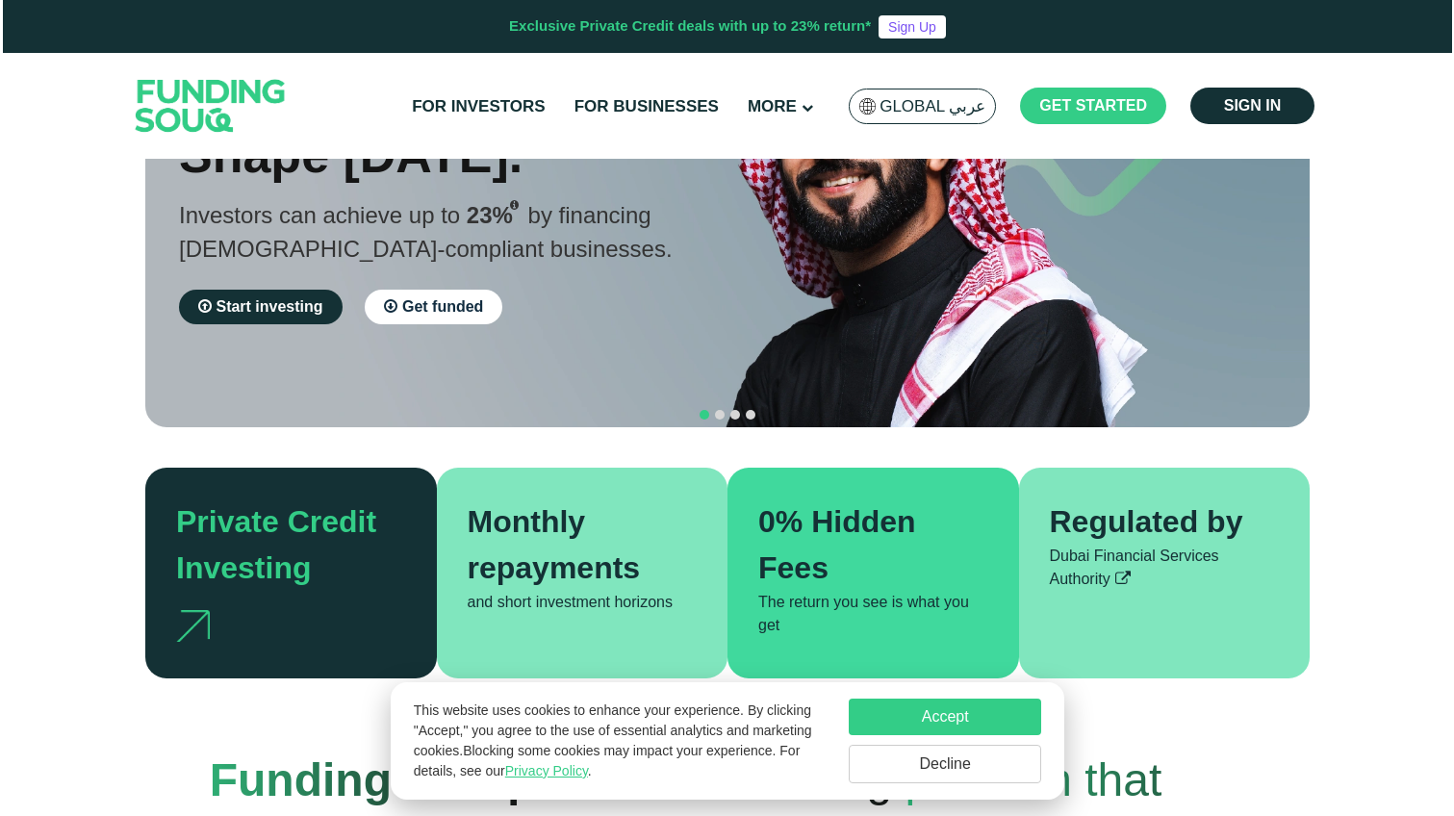
scroll to position [279, 0]
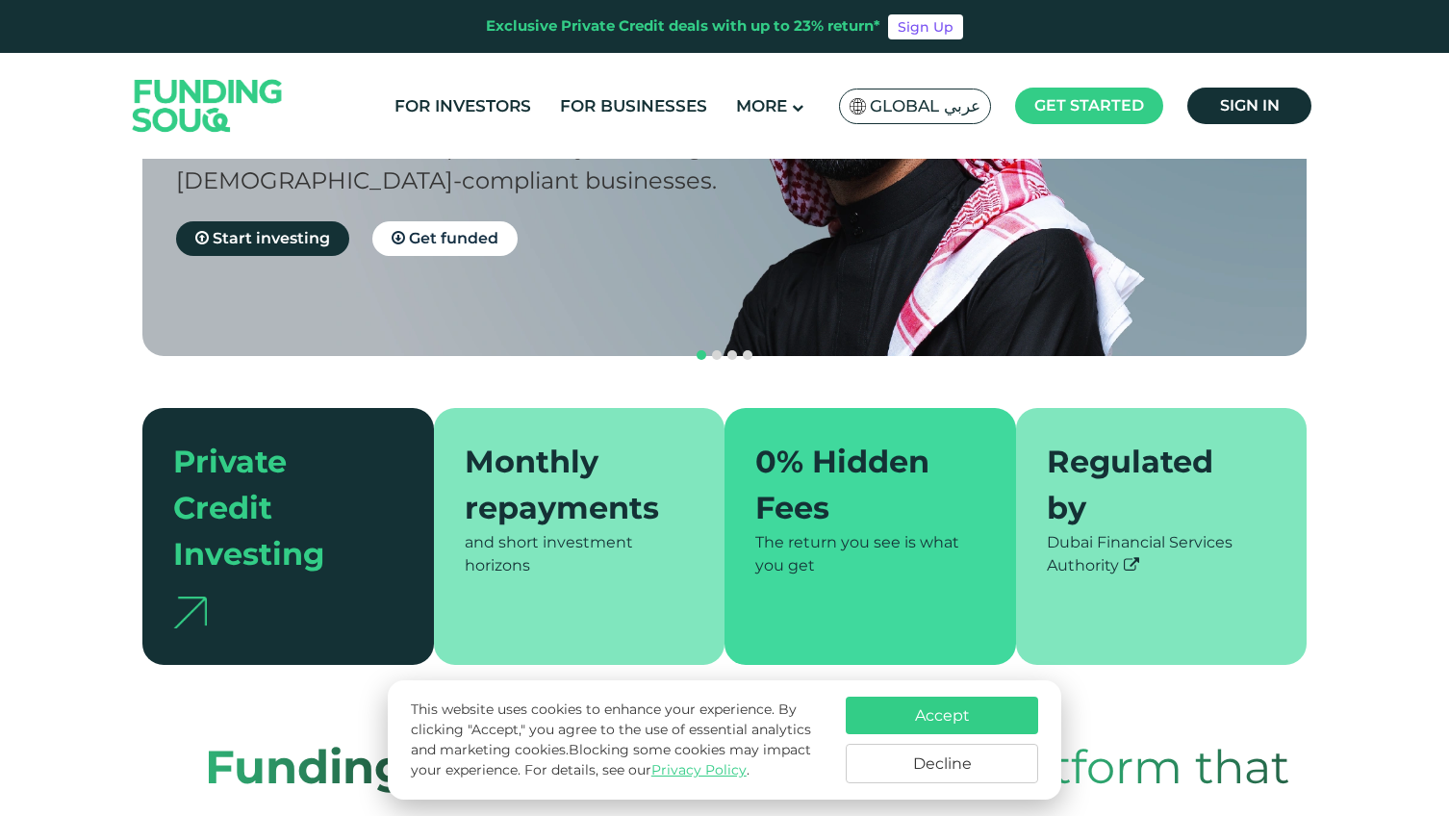
click at [908, 110] on span "Global عربي" at bounding box center [925, 106] width 111 height 22
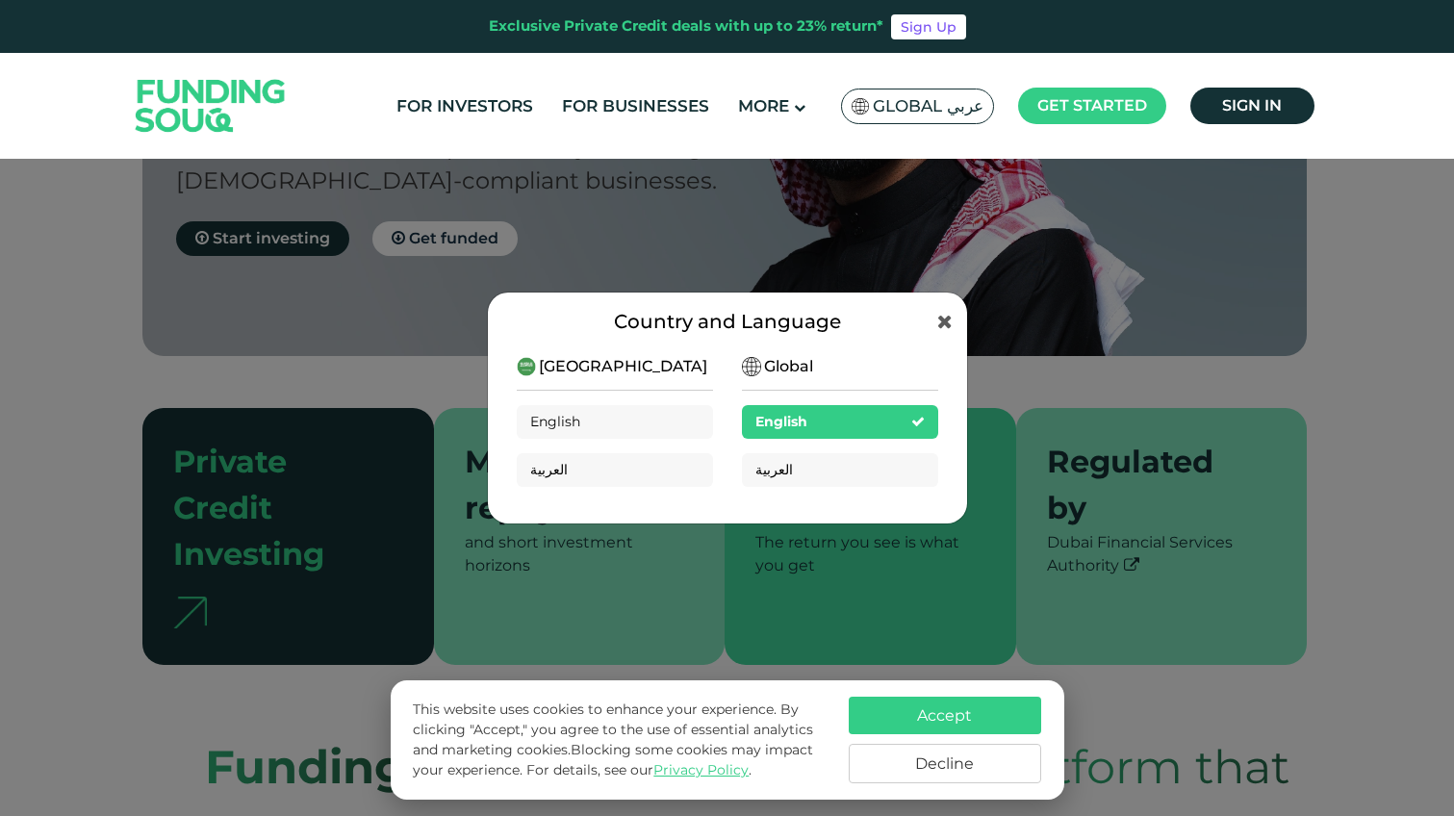
click at [577, 367] on span "[GEOGRAPHIC_DATA]" at bounding box center [623, 366] width 168 height 23
click at [817, 419] on div "English" at bounding box center [840, 422] width 196 height 34
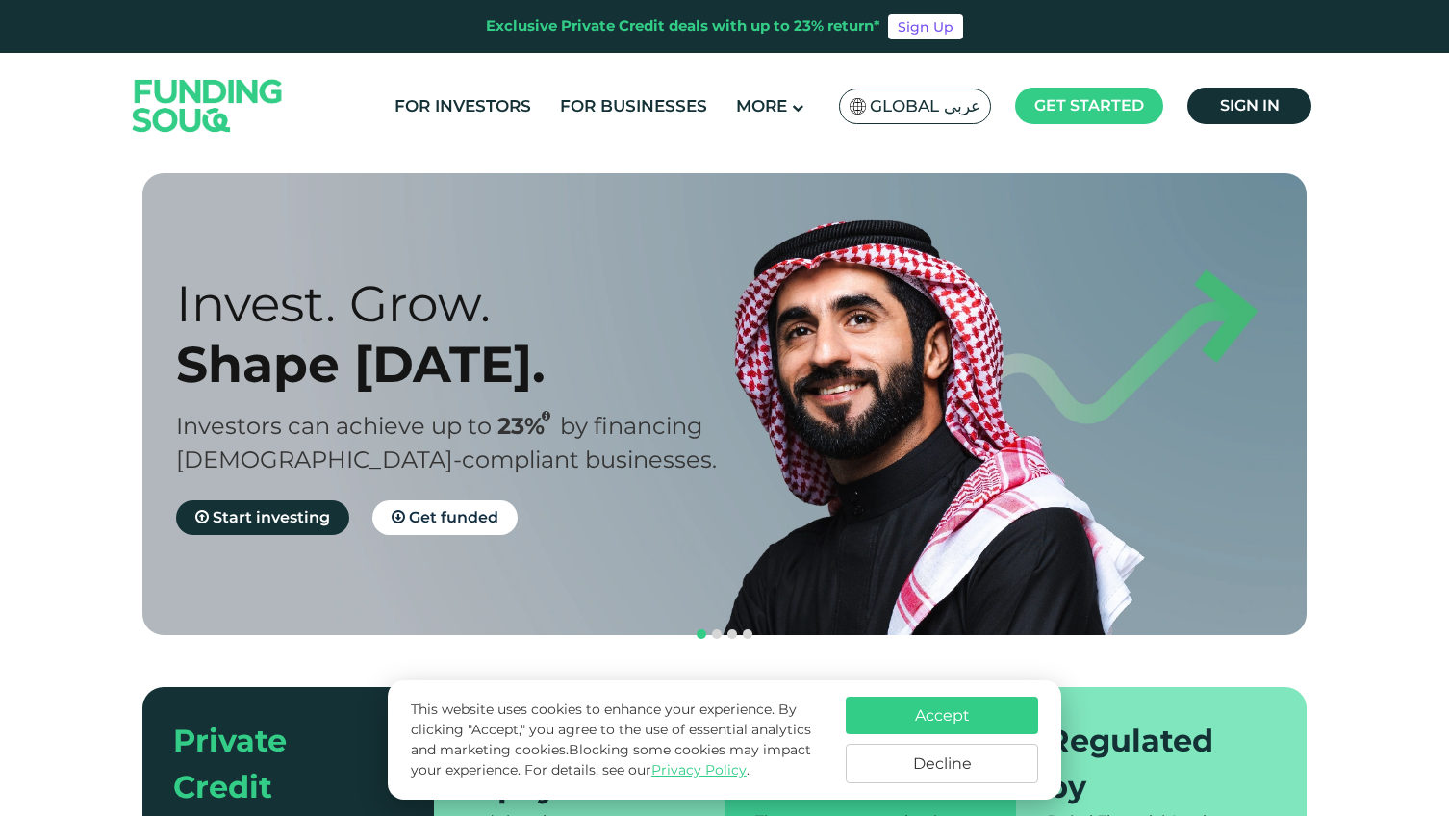
click at [932, 116] on span "Global عربي" at bounding box center [925, 106] width 111 height 22
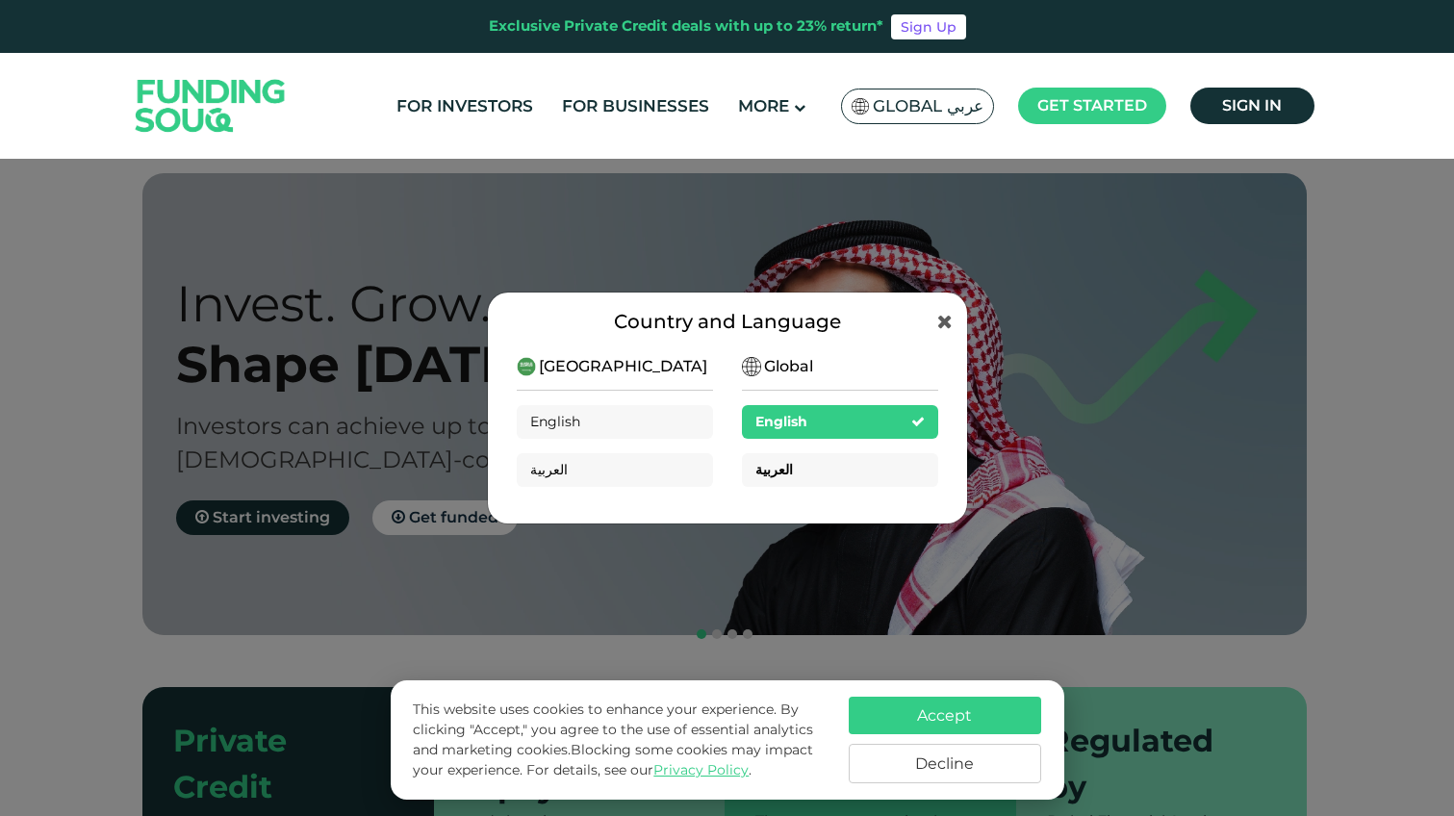
click at [881, 477] on div "العربية" at bounding box center [840, 470] width 196 height 34
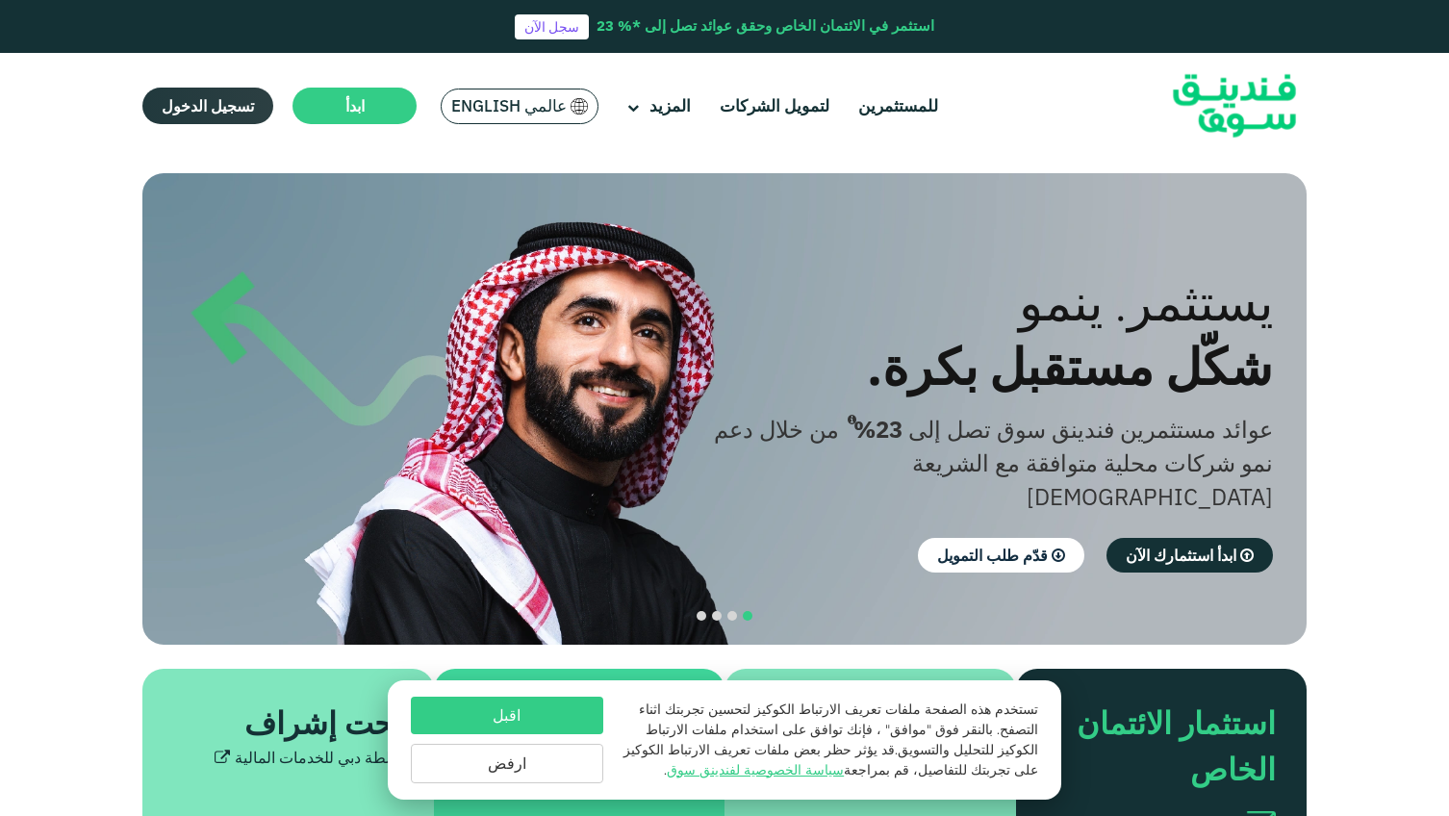
click at [202, 104] on span "تسجيل الدخول" at bounding box center [208, 105] width 92 height 19
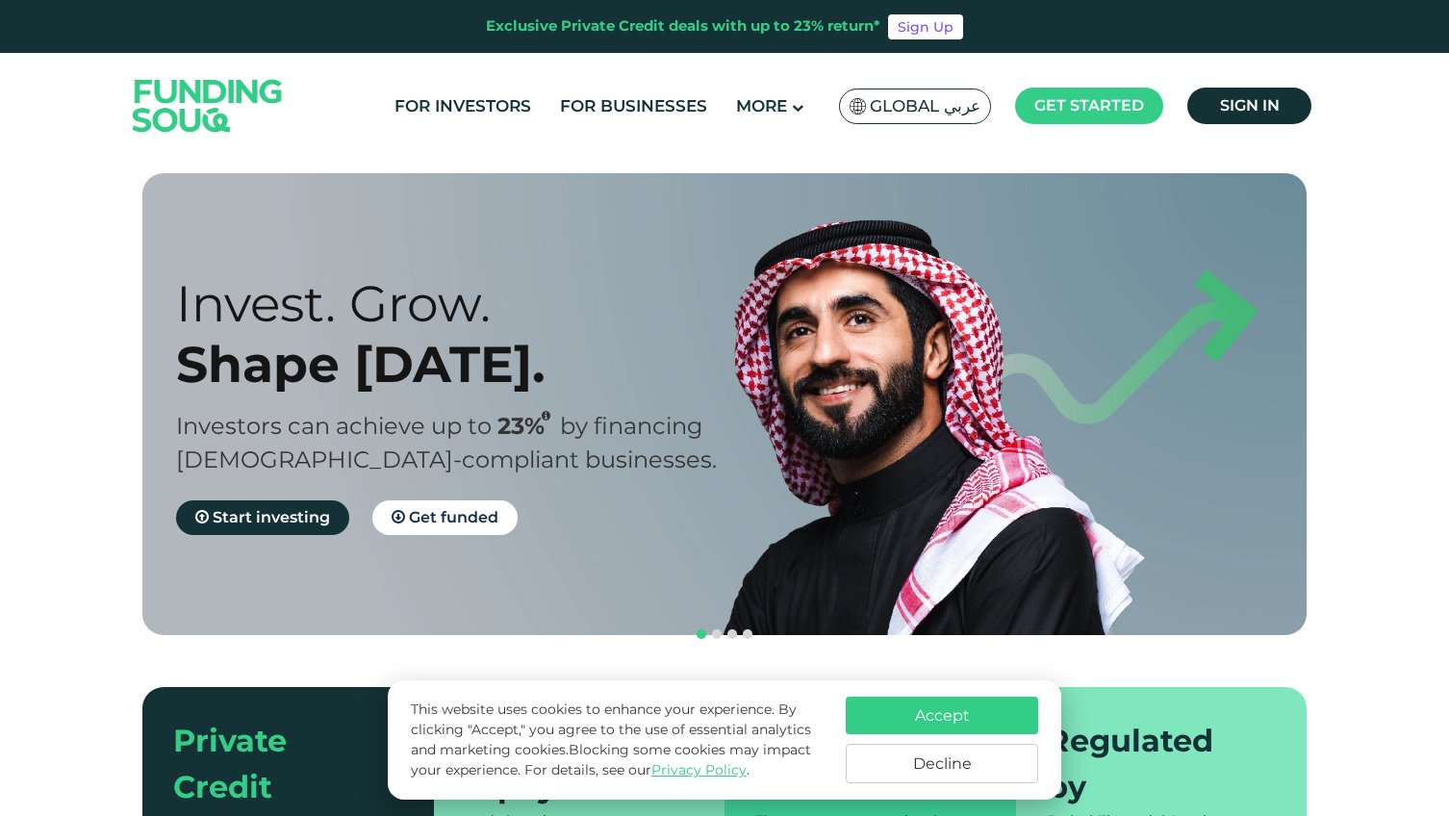
click at [889, 86] on main "Global عربي KSA عربي Global عربي English العربية" at bounding box center [915, 106] width 163 height 45
click at [893, 100] on span "Global عربي" at bounding box center [925, 106] width 111 height 22
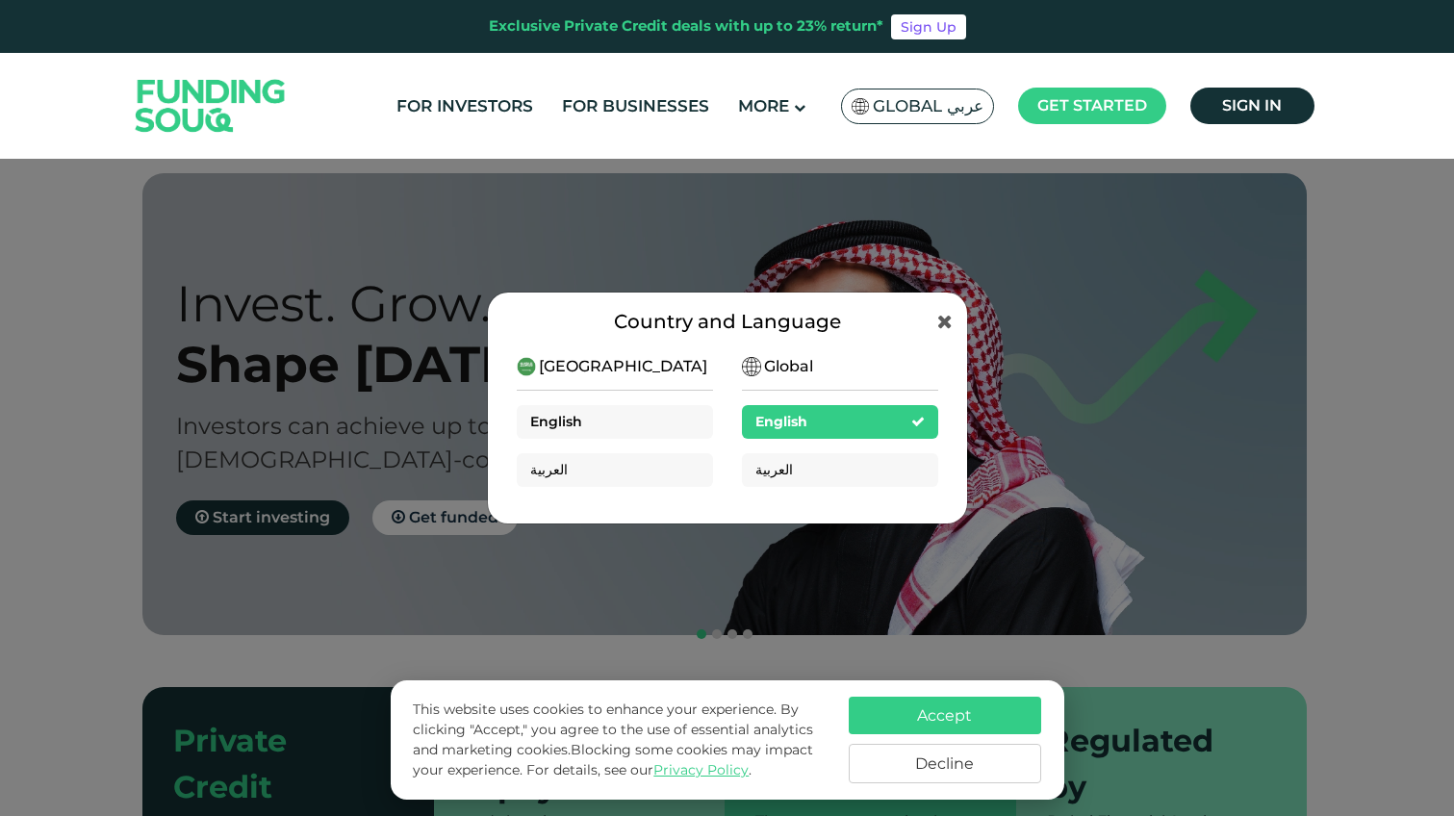
click at [574, 426] on span "English" at bounding box center [556, 421] width 52 height 17
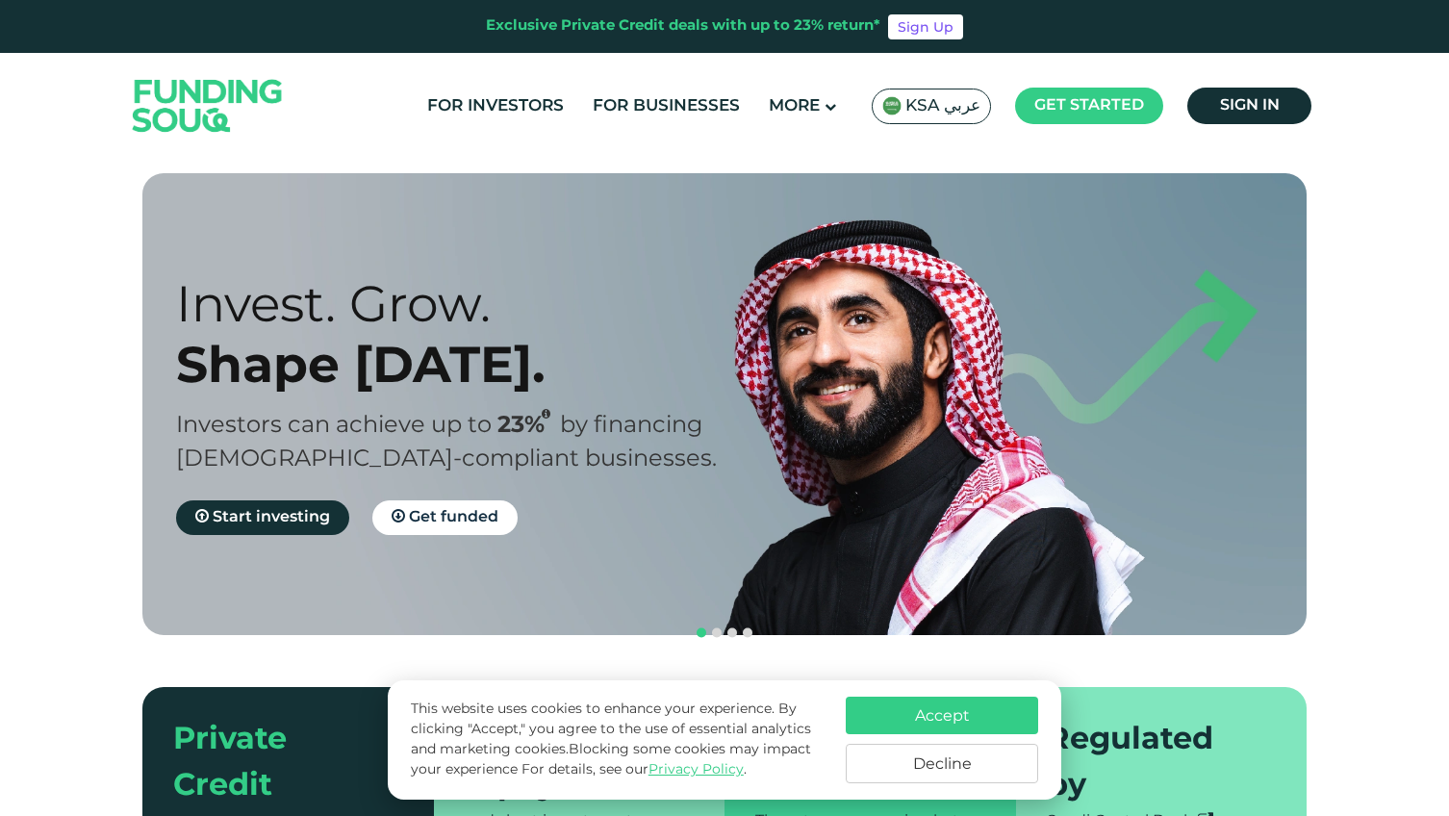
click at [913, 105] on span "KSA عربي" at bounding box center [942, 106] width 75 height 22
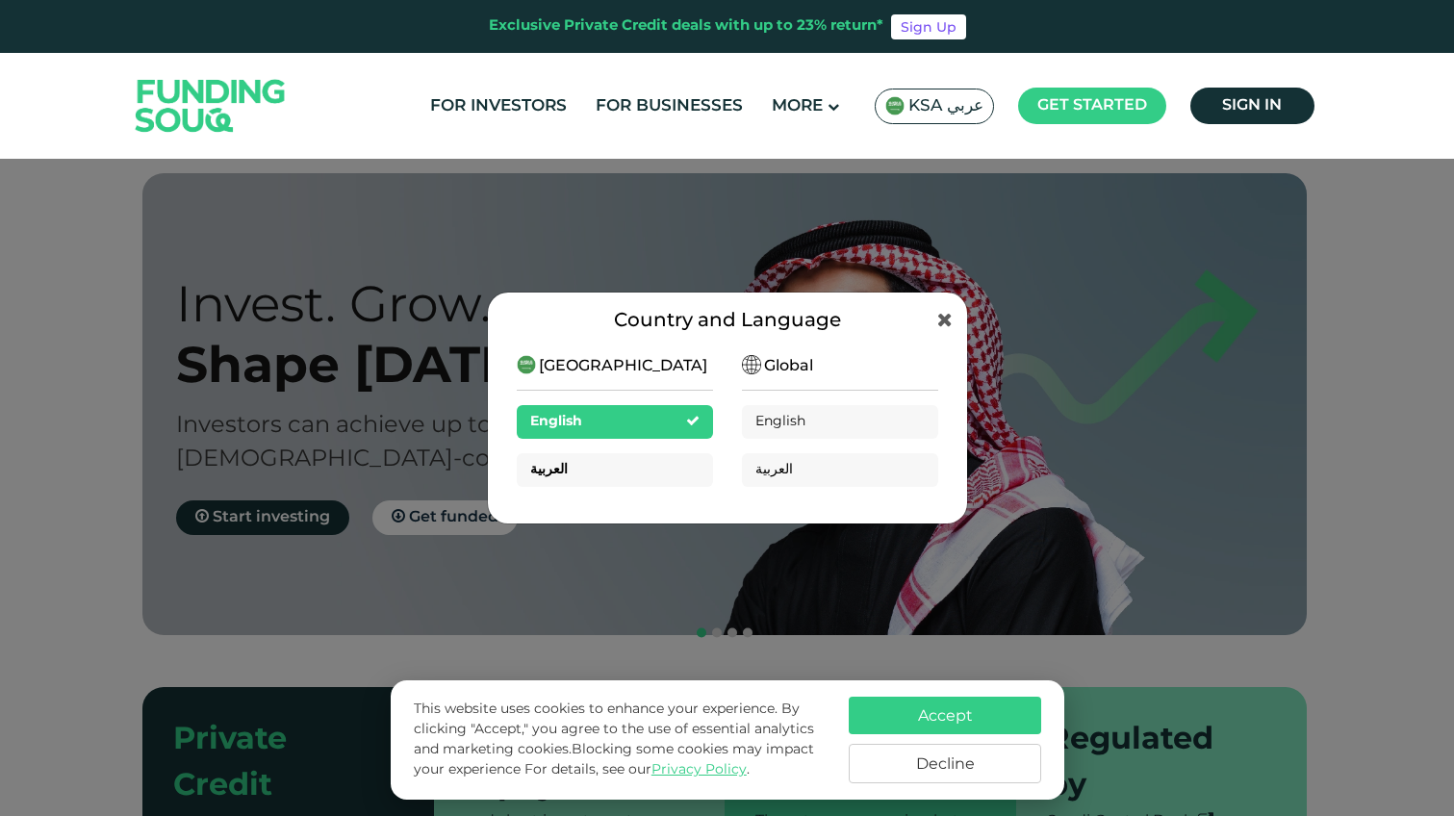
click at [628, 453] on div "العربية" at bounding box center [615, 470] width 196 height 34
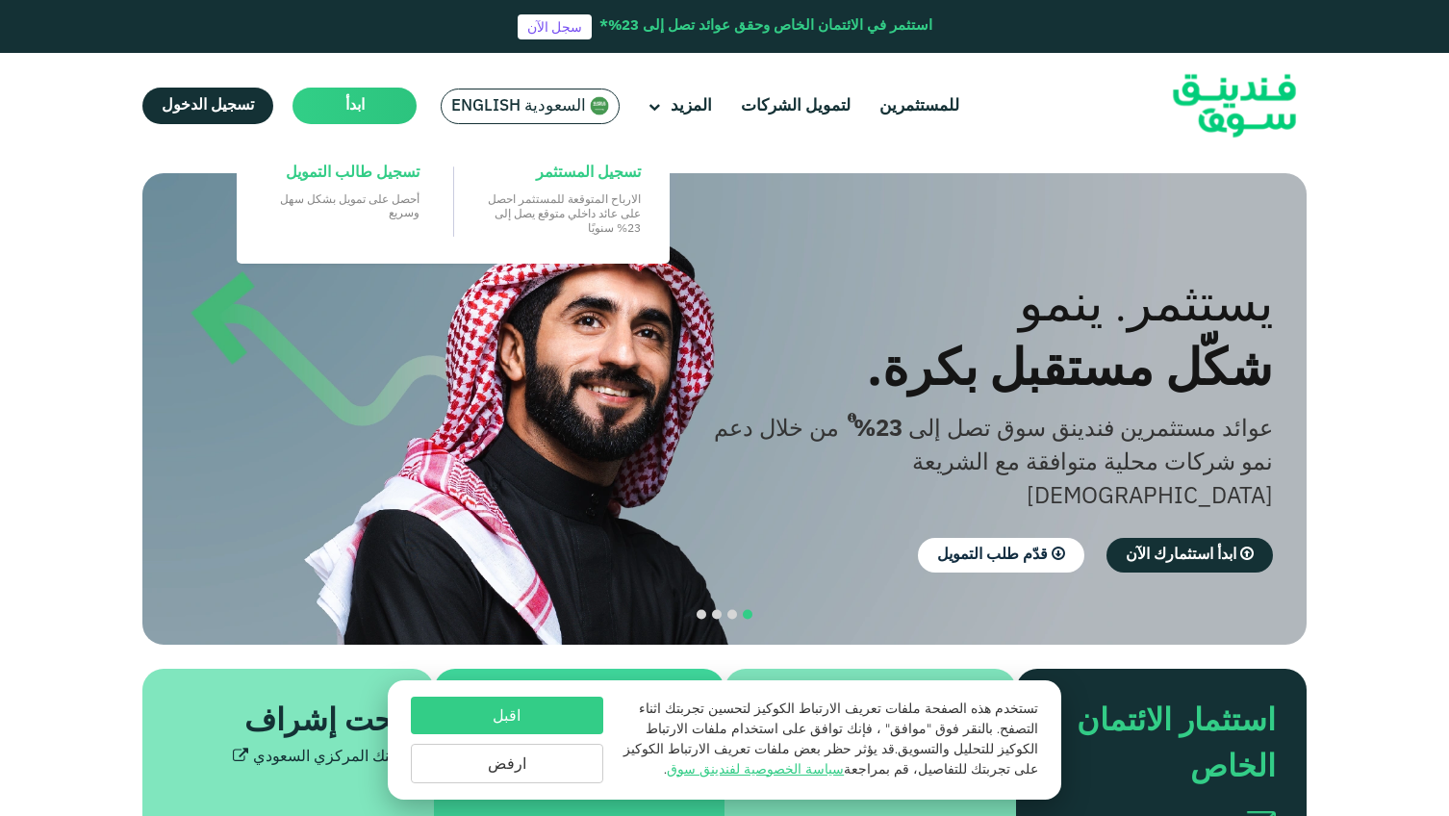
click at [341, 98] on main "ابدأ" at bounding box center [354, 106] width 124 height 37
click at [368, 112] on main "ابدأ" at bounding box center [354, 106] width 124 height 37
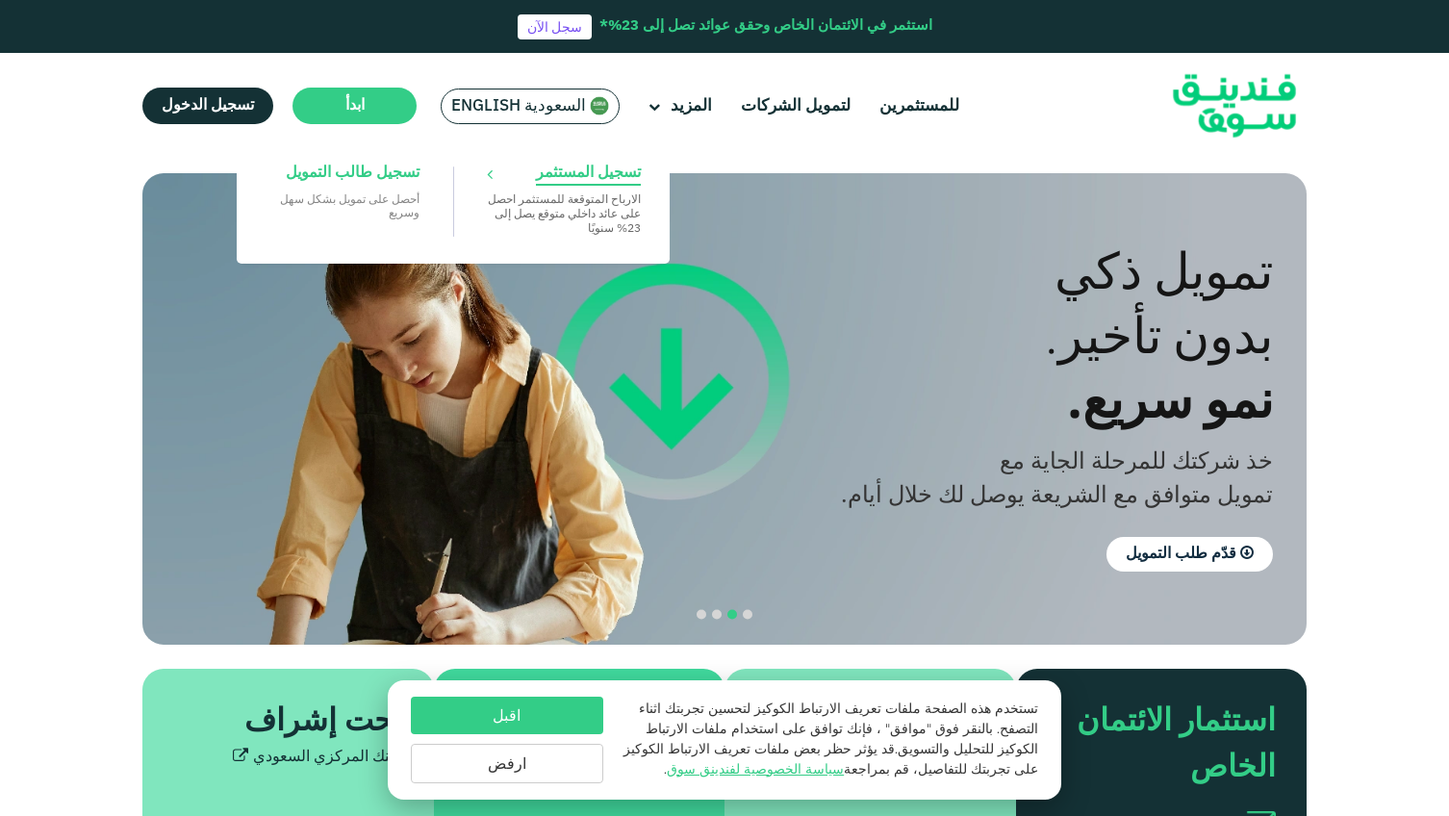
click at [630, 179] on span "تسجيل المستثمر" at bounding box center [588, 173] width 105 height 21
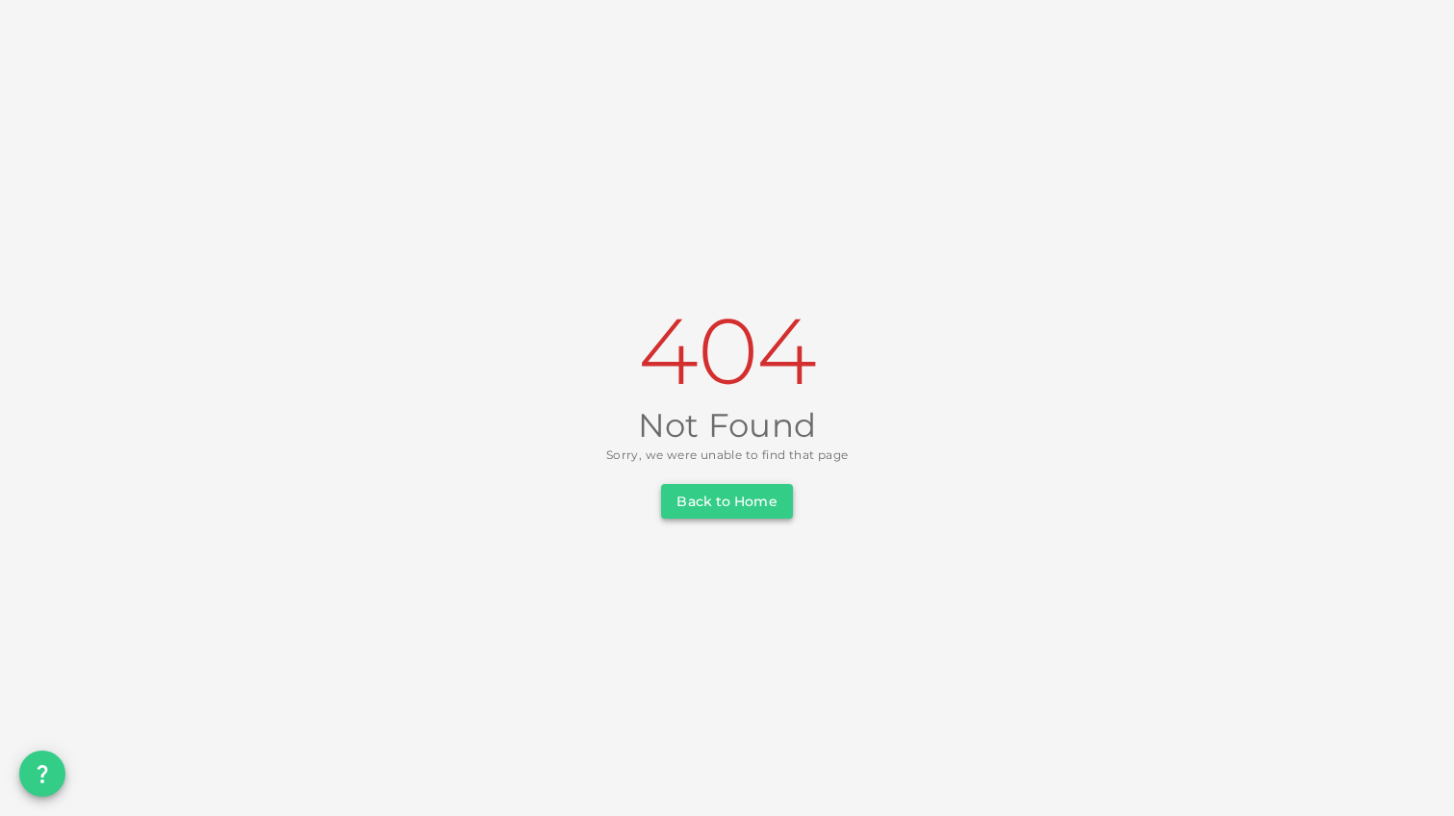
click at [722, 497] on button "Back to Home" at bounding box center [726, 501] width 131 height 35
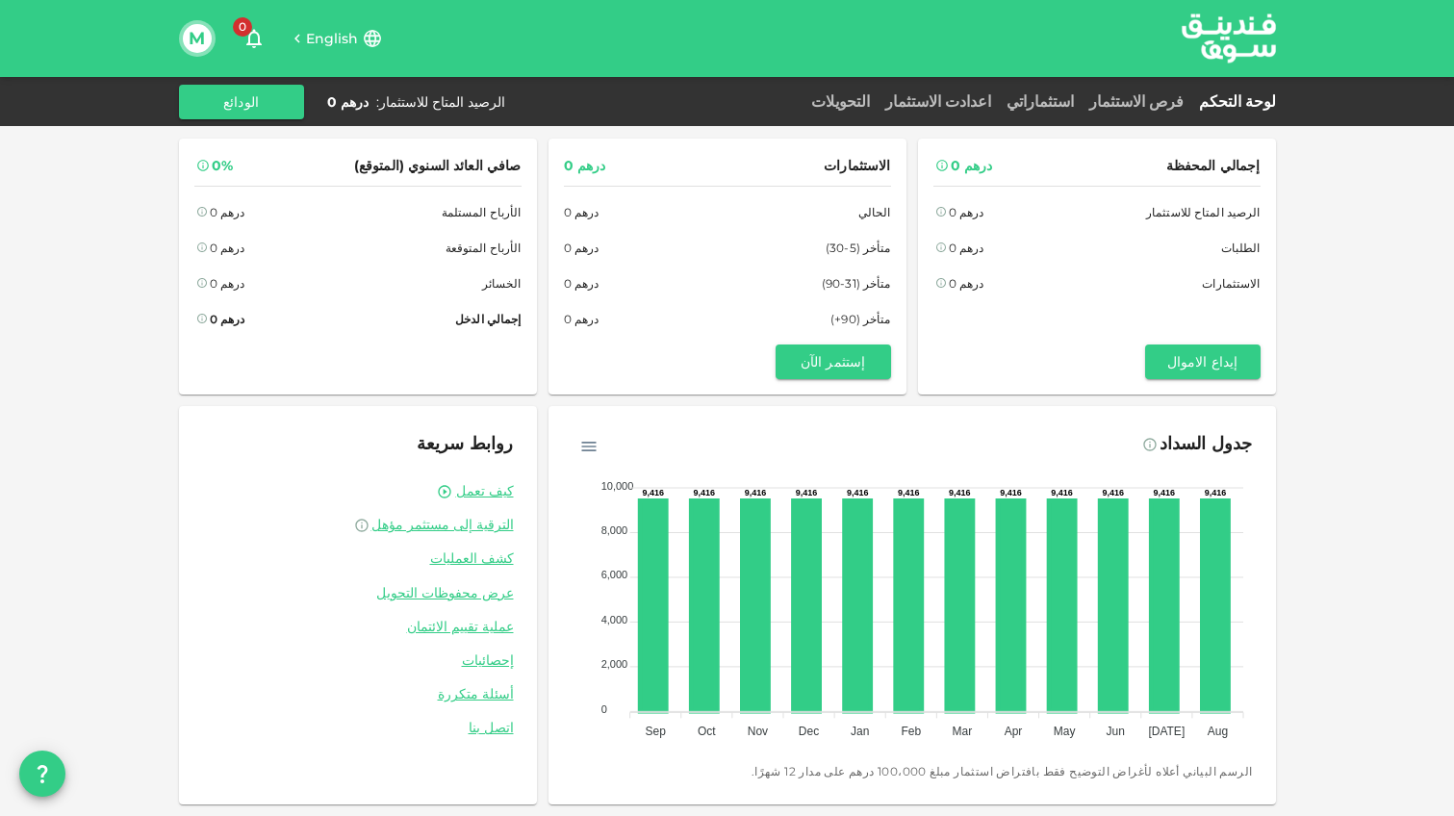
click at [201, 38] on button "M" at bounding box center [197, 38] width 29 height 29
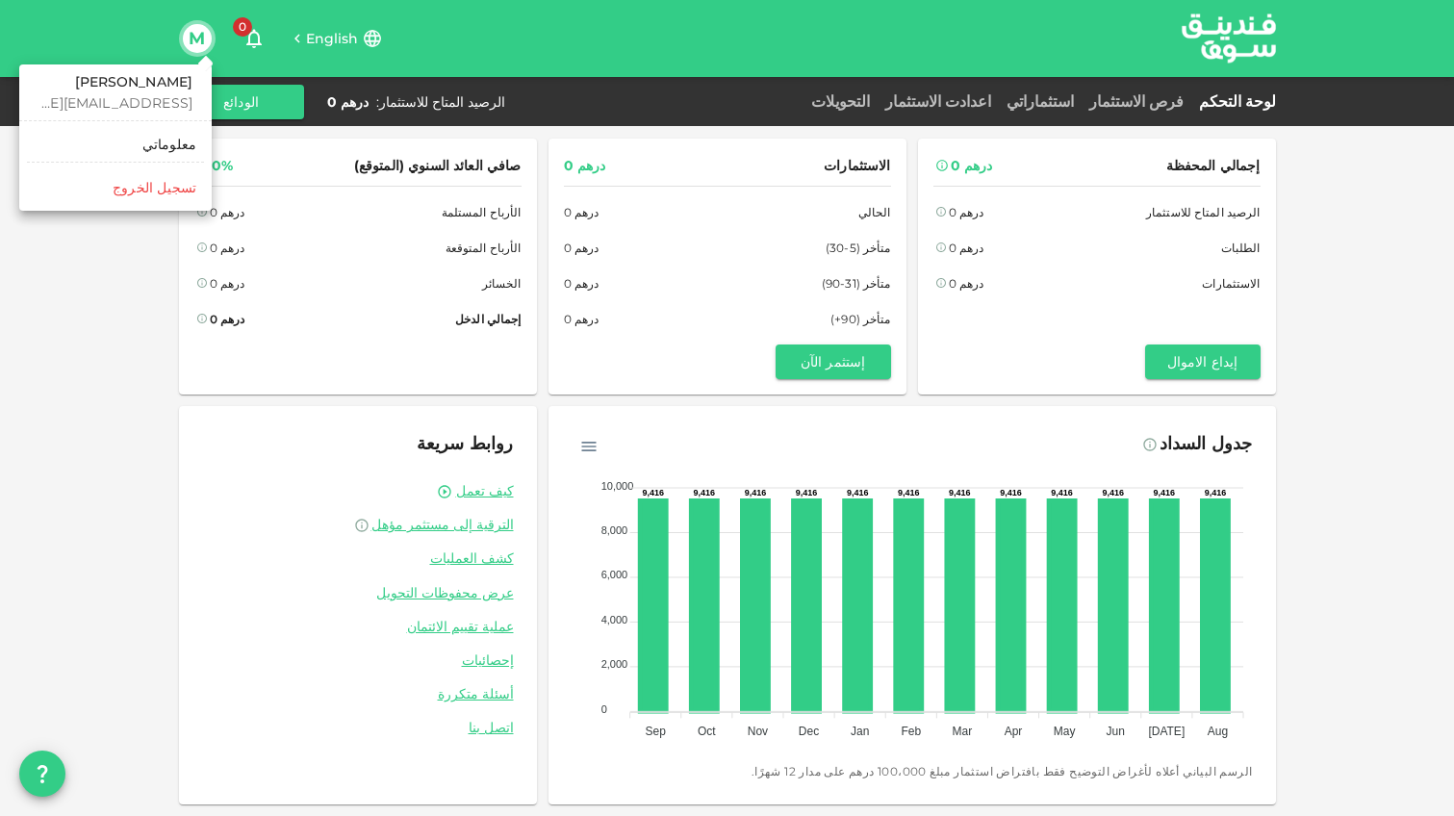
click at [183, 197] on li "‏تسجيل الخروج" at bounding box center [115, 187] width 177 height 31
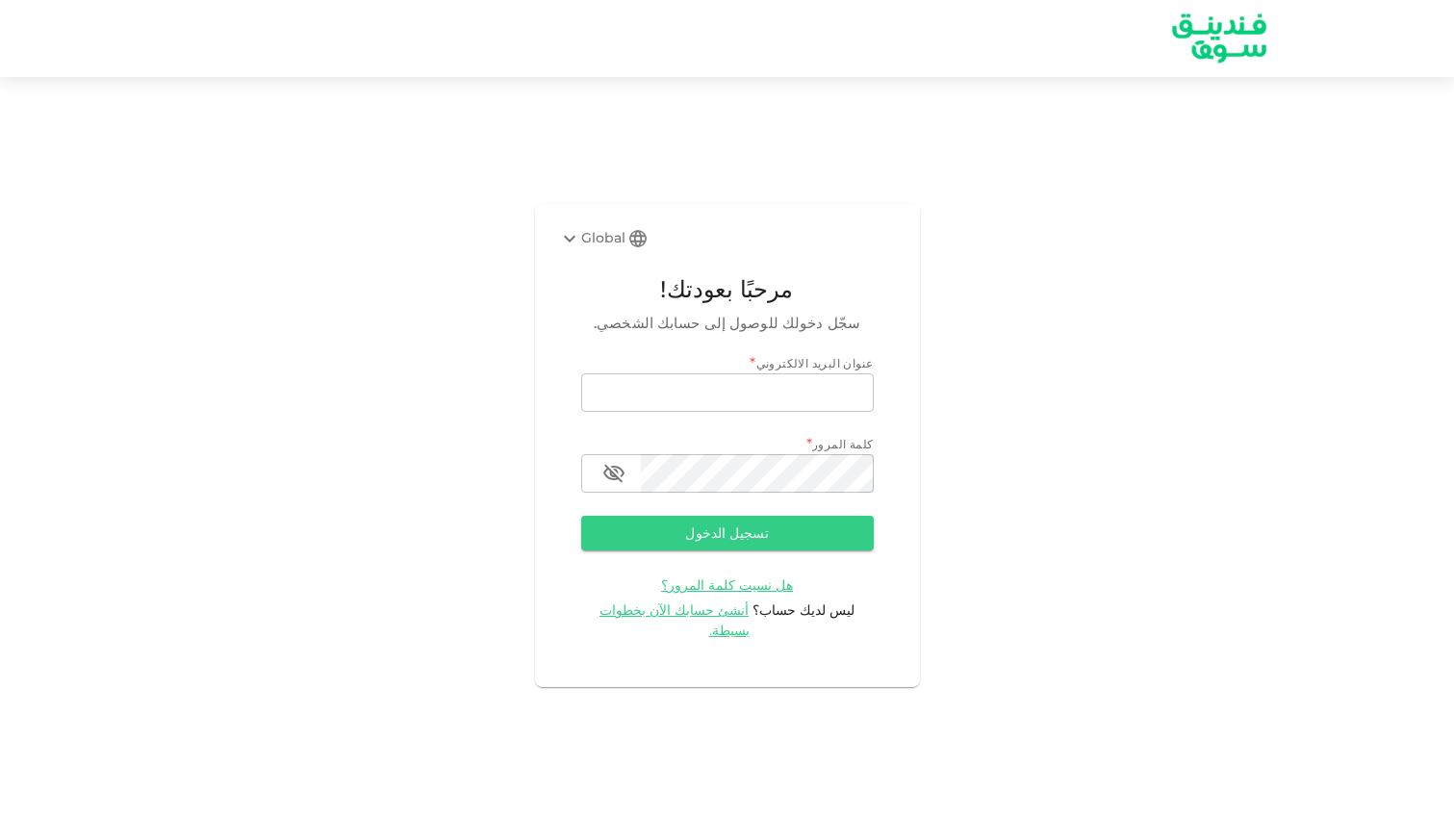
click at [591, 249] on div "Global" at bounding box center [591, 238] width 67 height 23
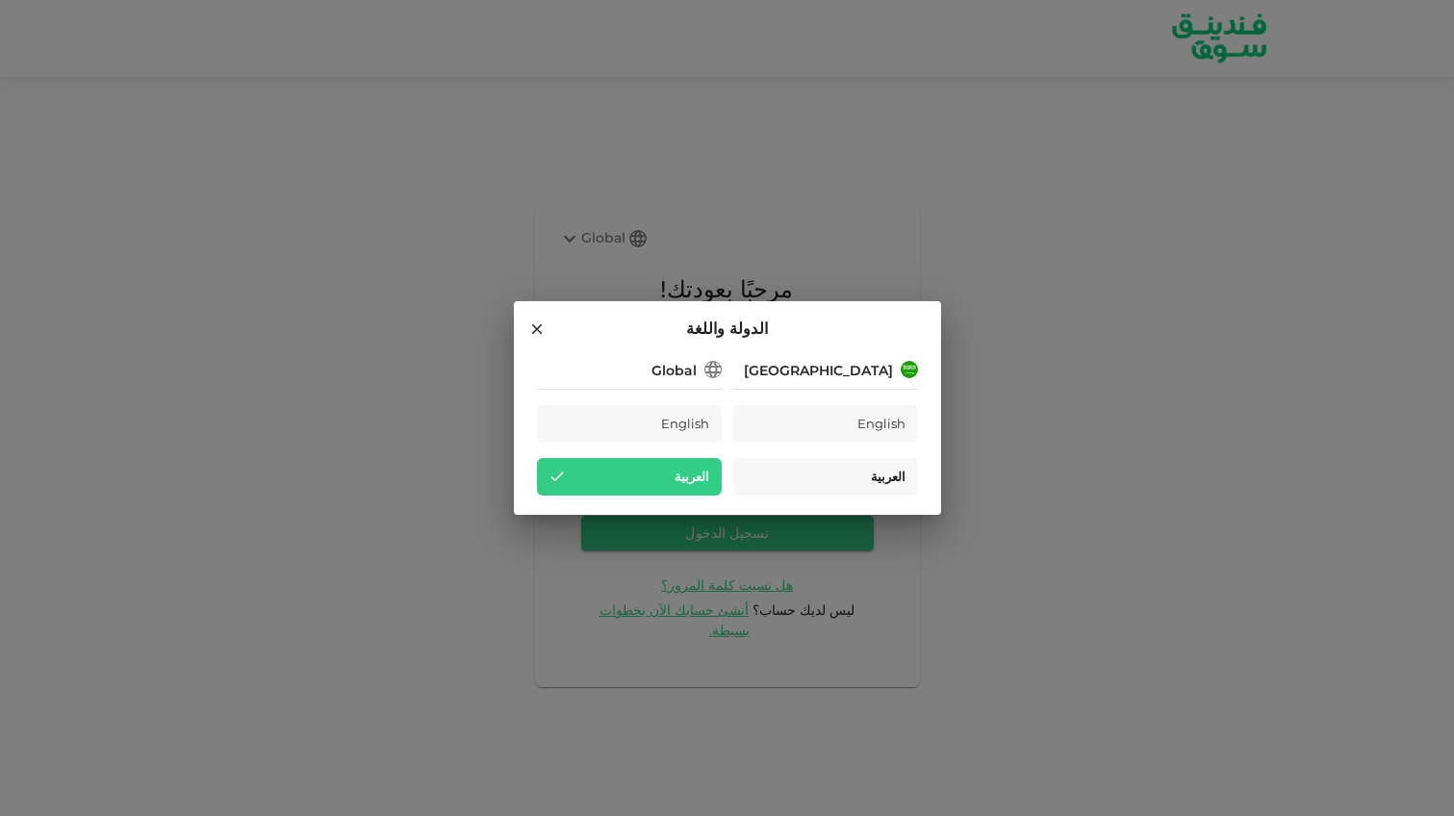
click at [845, 468] on div "العربية" at bounding box center [825, 477] width 185 height 38
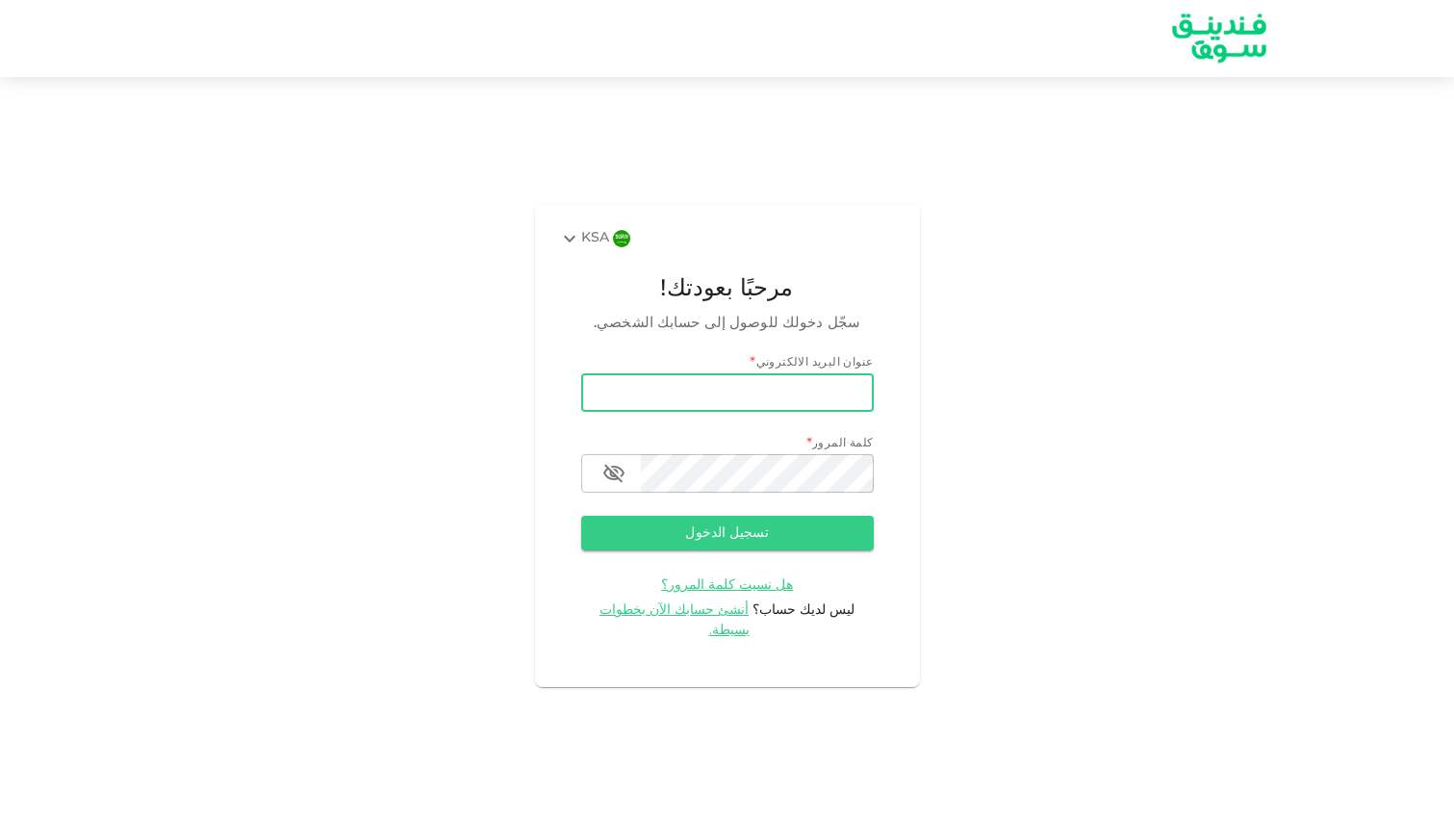
click at [790, 412] on input "email" at bounding box center [727, 392] width 292 height 38
type input "[EMAIL_ADDRESS][DOMAIN_NAME]"
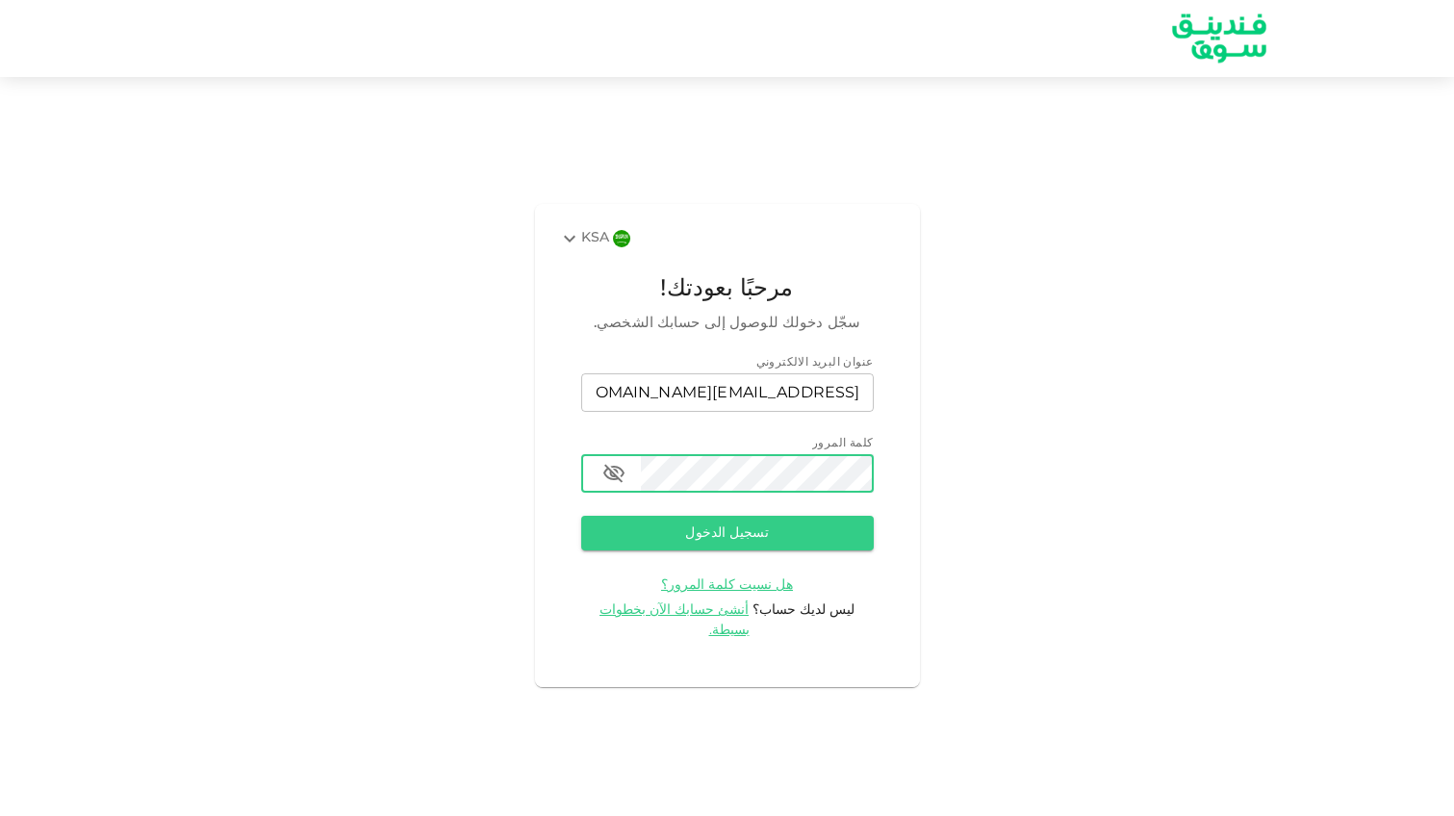
click at [581, 516] on button "تسجيل الدخول" at bounding box center [727, 533] width 292 height 35
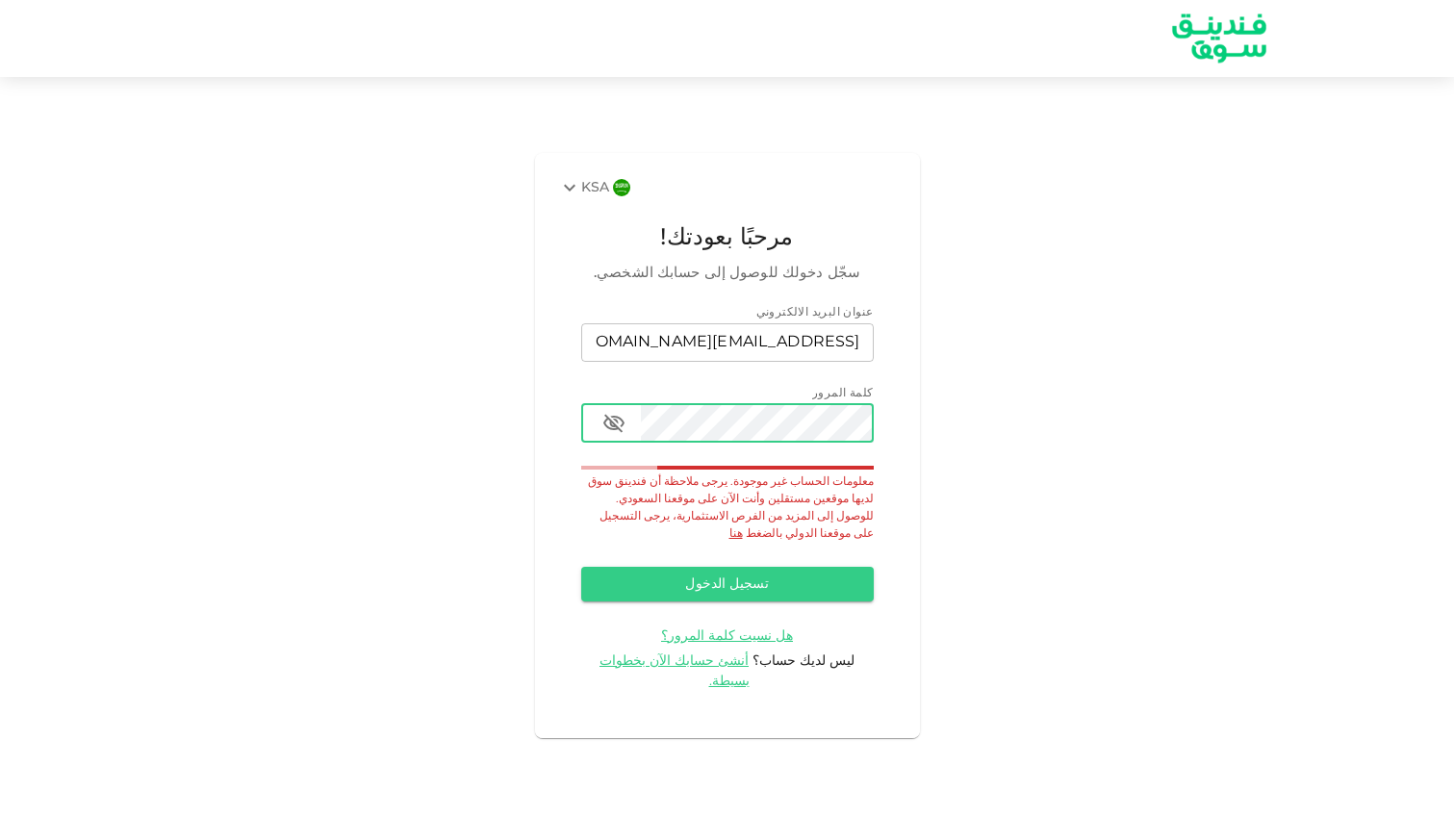
click at [581, 567] on button "تسجيل الدخول" at bounding box center [727, 584] width 292 height 35
click at [662, 514] on span "معلومات الحساب غير موجودة. يرجى ملاحظة أن فندينق سوق لديها موقعين مستقلين وأنت …" at bounding box center [731, 507] width 286 height 63
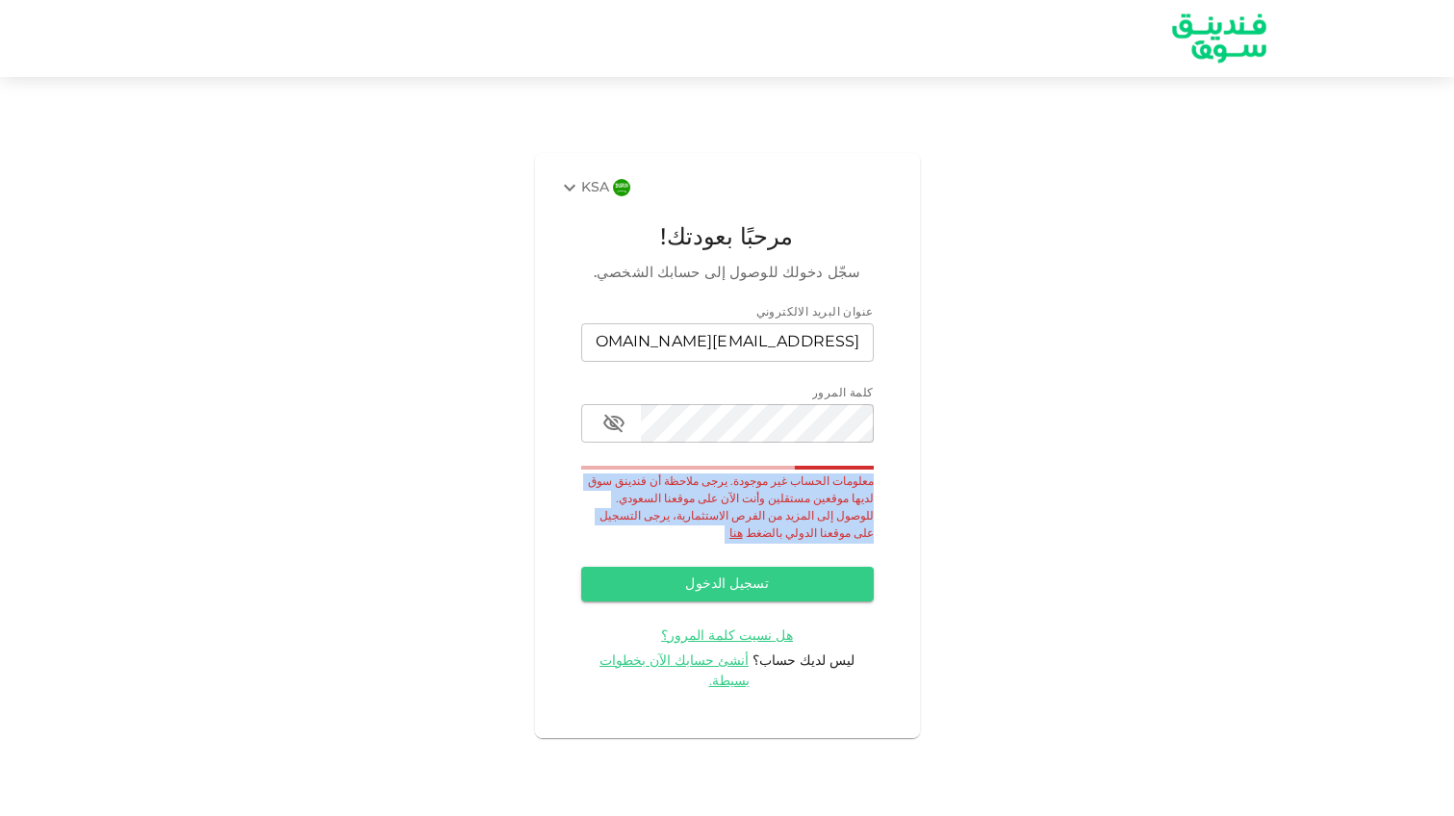
click at [662, 514] on span "معلومات الحساب غير موجودة. يرجى ملاحظة أن فندينق سوق لديها موقعين مستقلين وأنت …" at bounding box center [731, 507] width 286 height 63
